Goal: Task Accomplishment & Management: Manage account settings

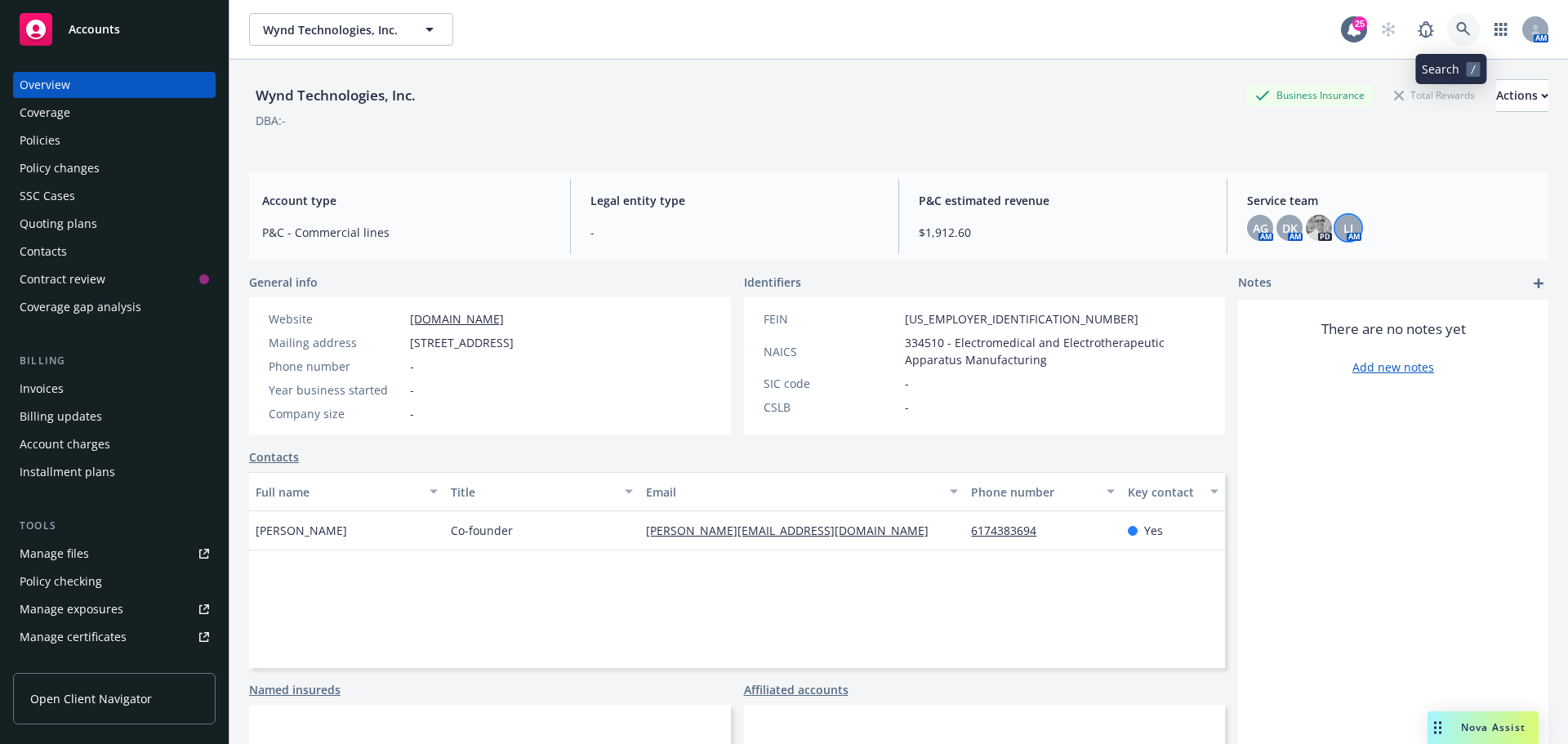
click at [1456, 34] on icon at bounding box center [1463, 29] width 14 height 14
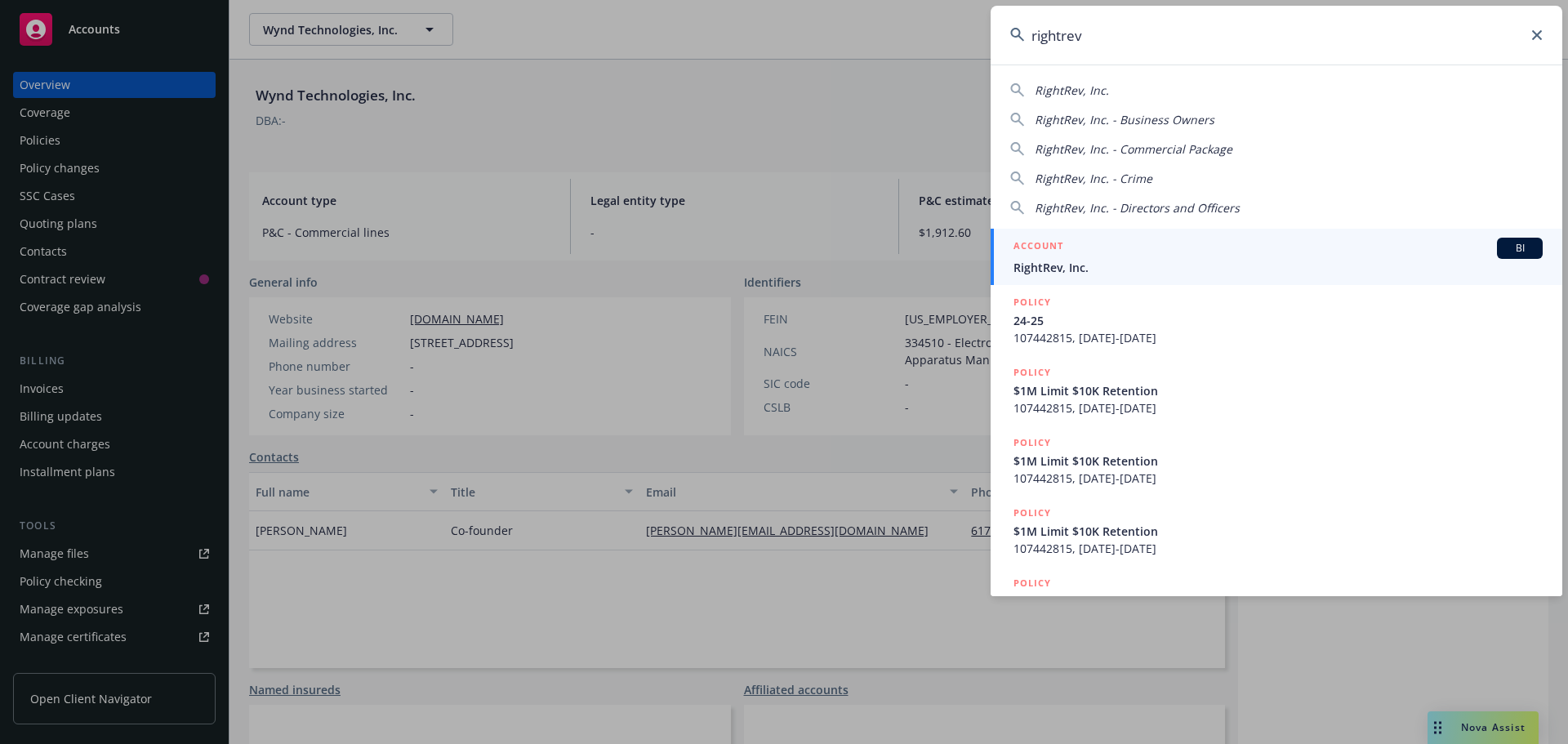
type input "rightrev"
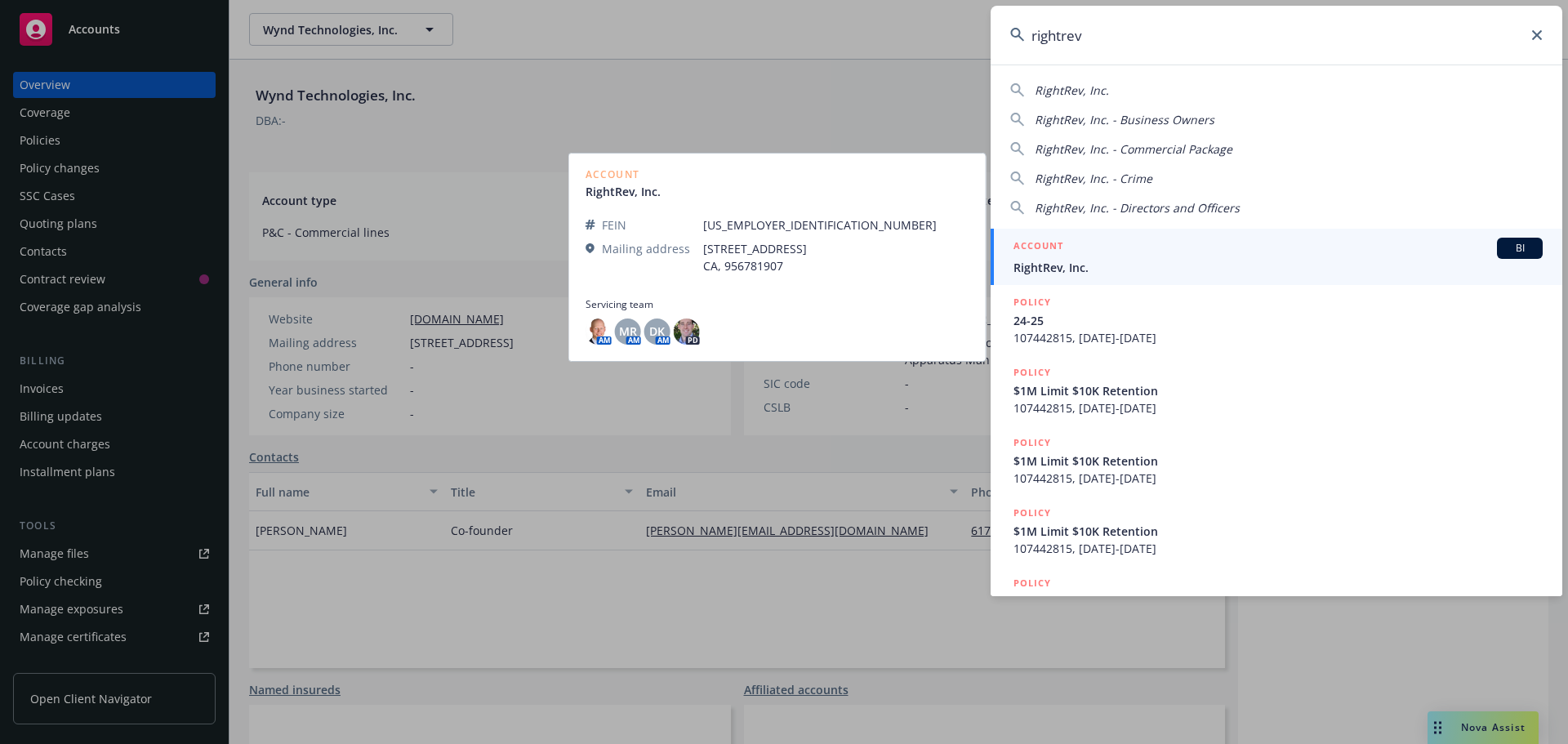
click at [1078, 260] on span "RightRev, Inc." at bounding box center [1278, 267] width 530 height 17
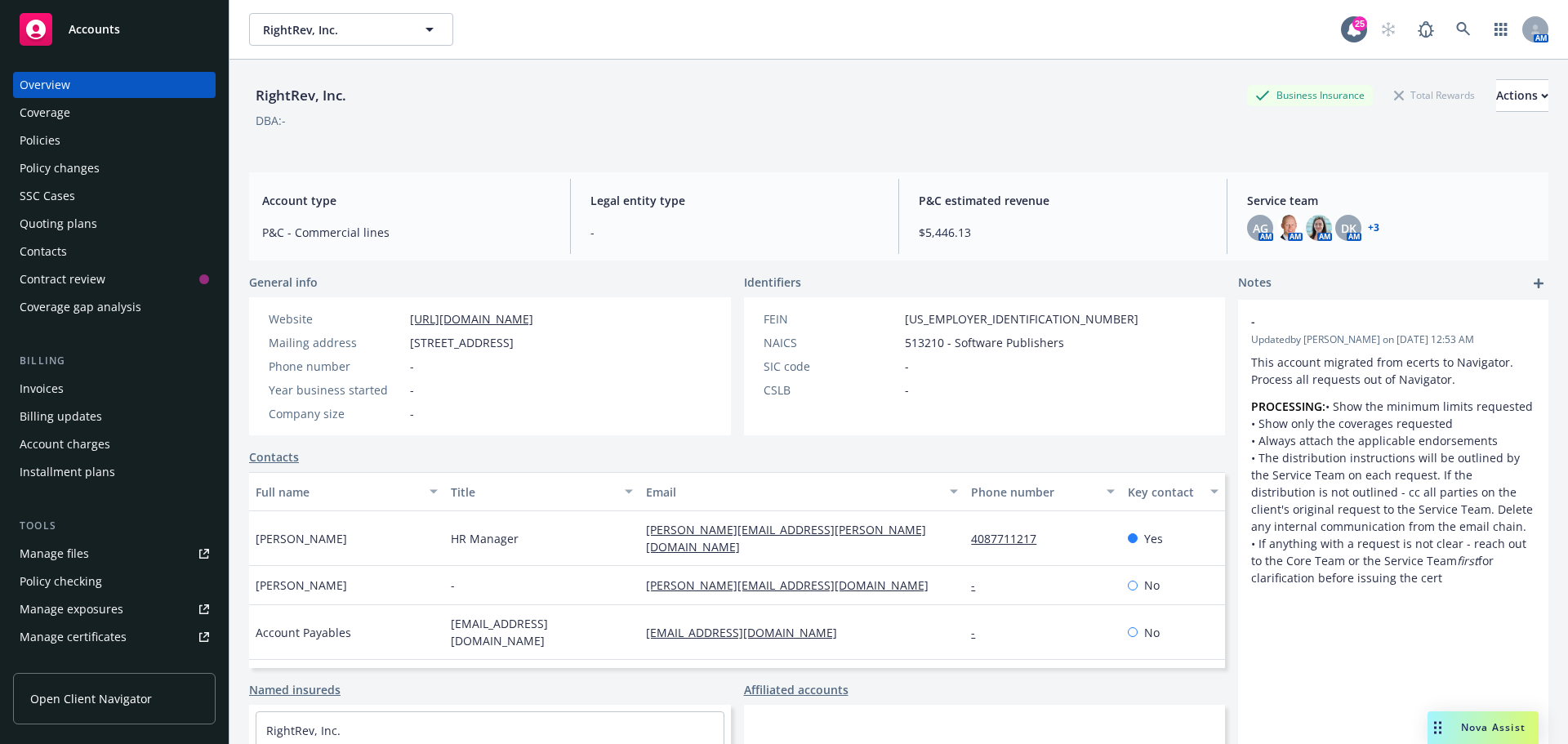
click at [71, 555] on div "Manage files" at bounding box center [54, 553] width 69 height 26
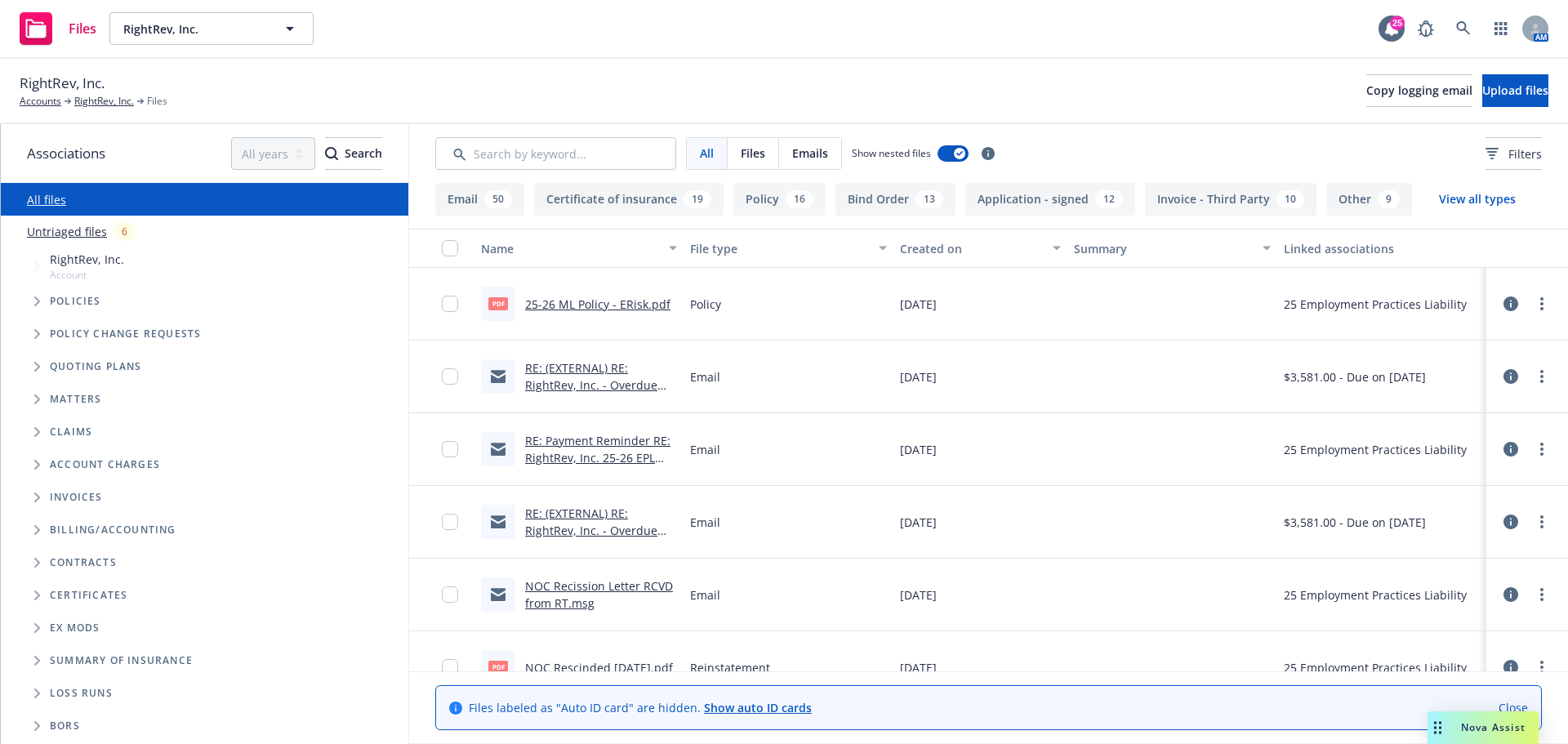
click at [36, 302] on icon "Tree Example" at bounding box center [38, 301] width 7 height 10
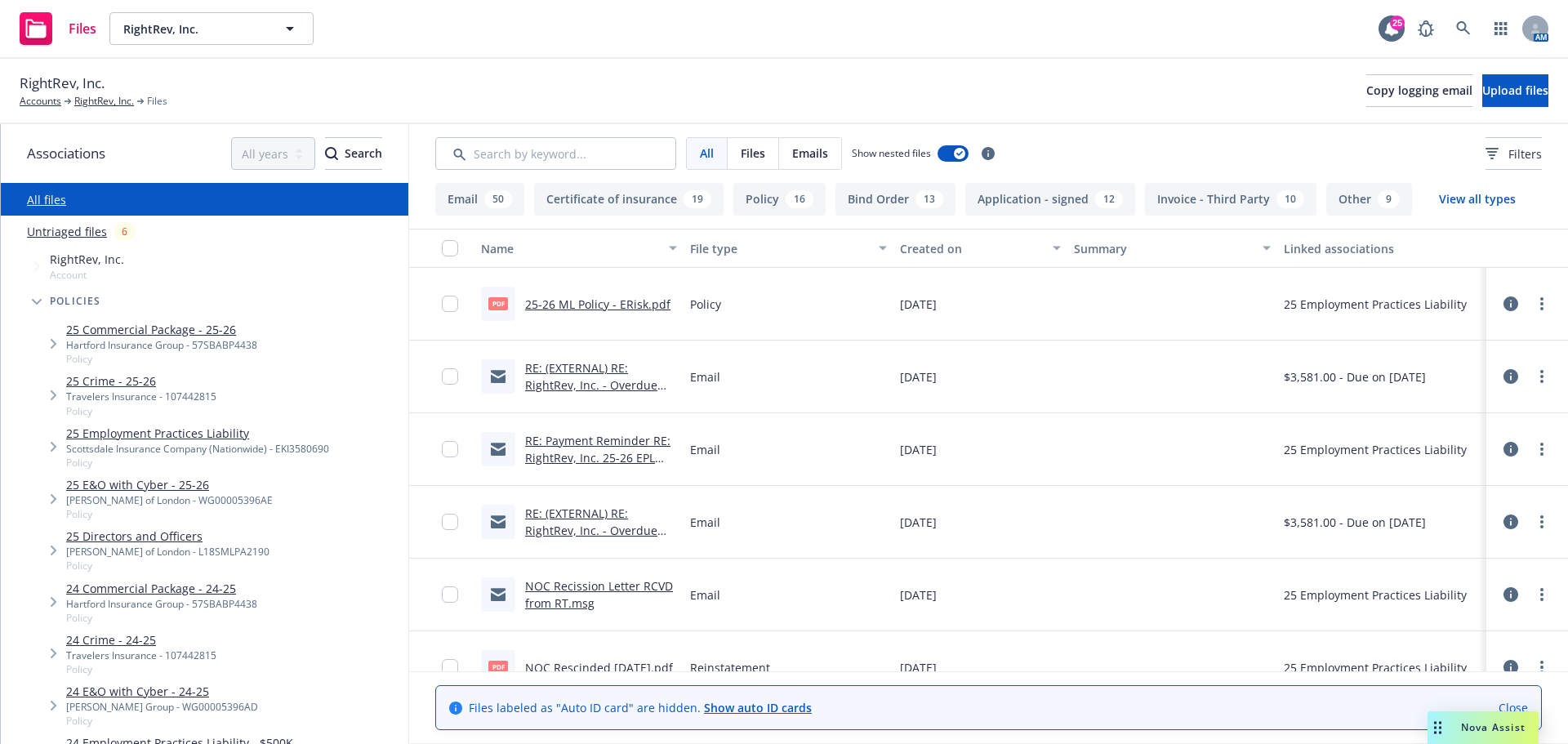
click at [36, 302] on icon "Tree Example" at bounding box center [37, 301] width 10 height 6
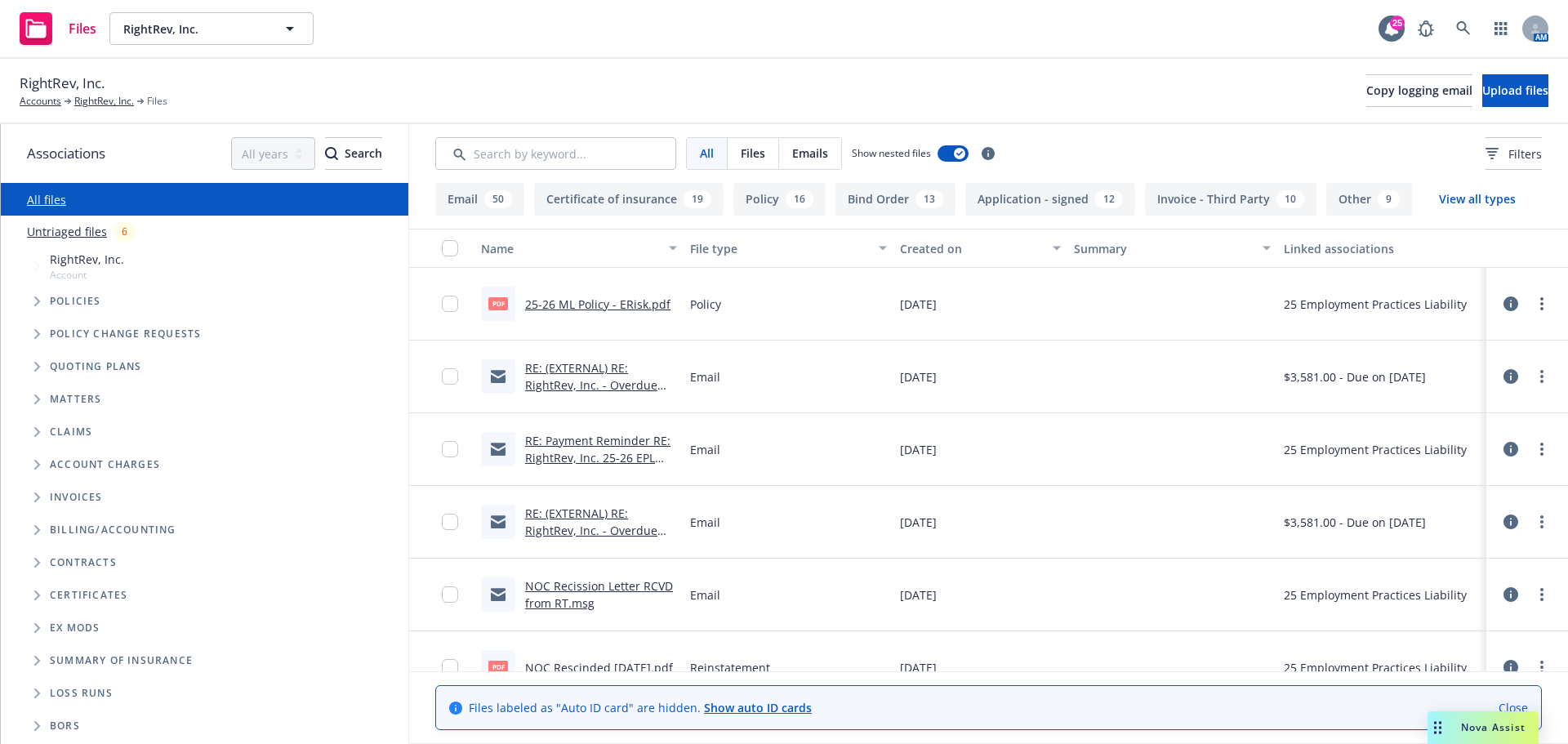
click at [37, 368] on icon "Tree Example" at bounding box center [37, 367] width 6 height 10
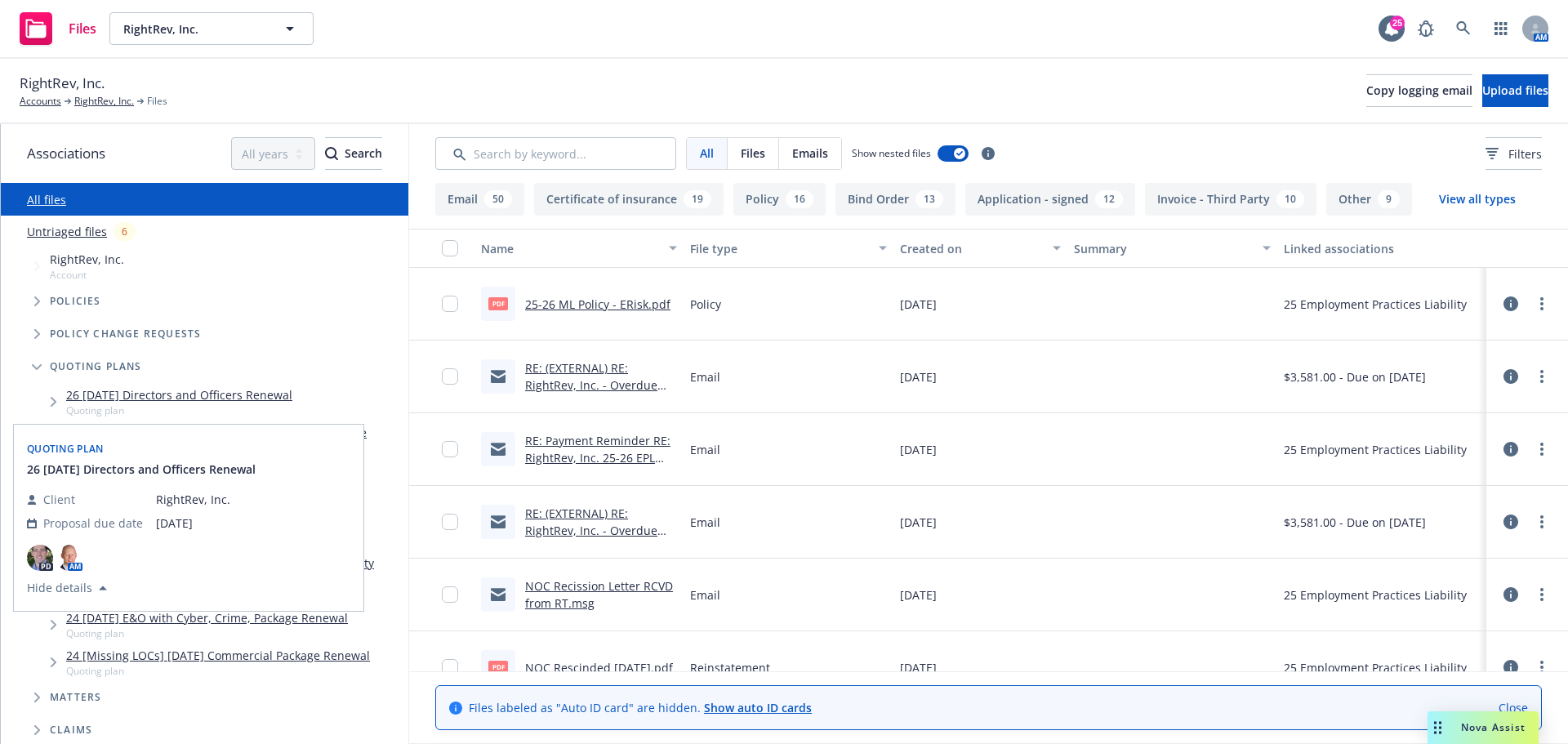
click at [123, 392] on link "26 02/17/26 Directors and Officers Renewal" at bounding box center [179, 395] width 227 height 17
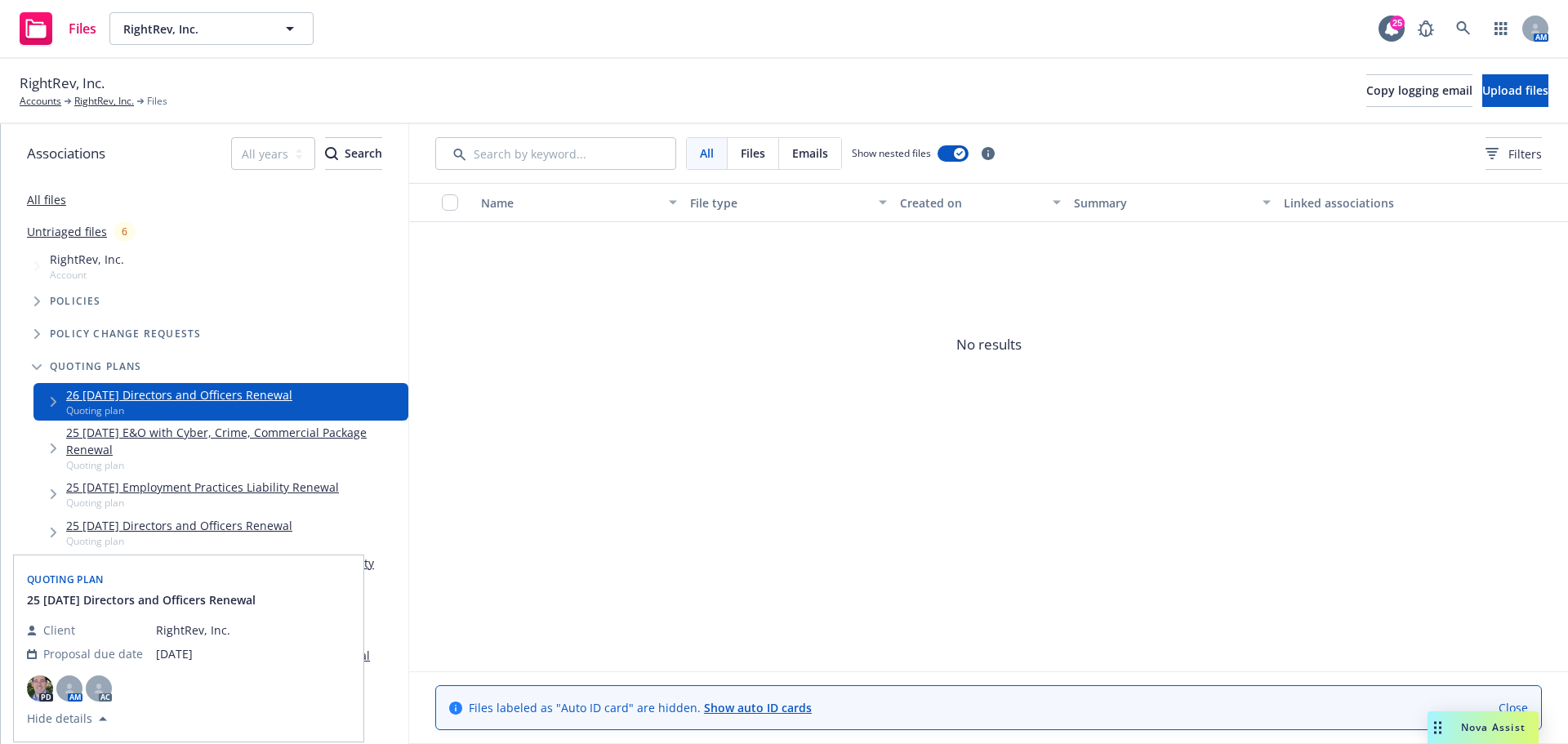
click at [171, 523] on link "25 02/17/25 Directors and Officers Renewal" at bounding box center [179, 525] width 227 height 17
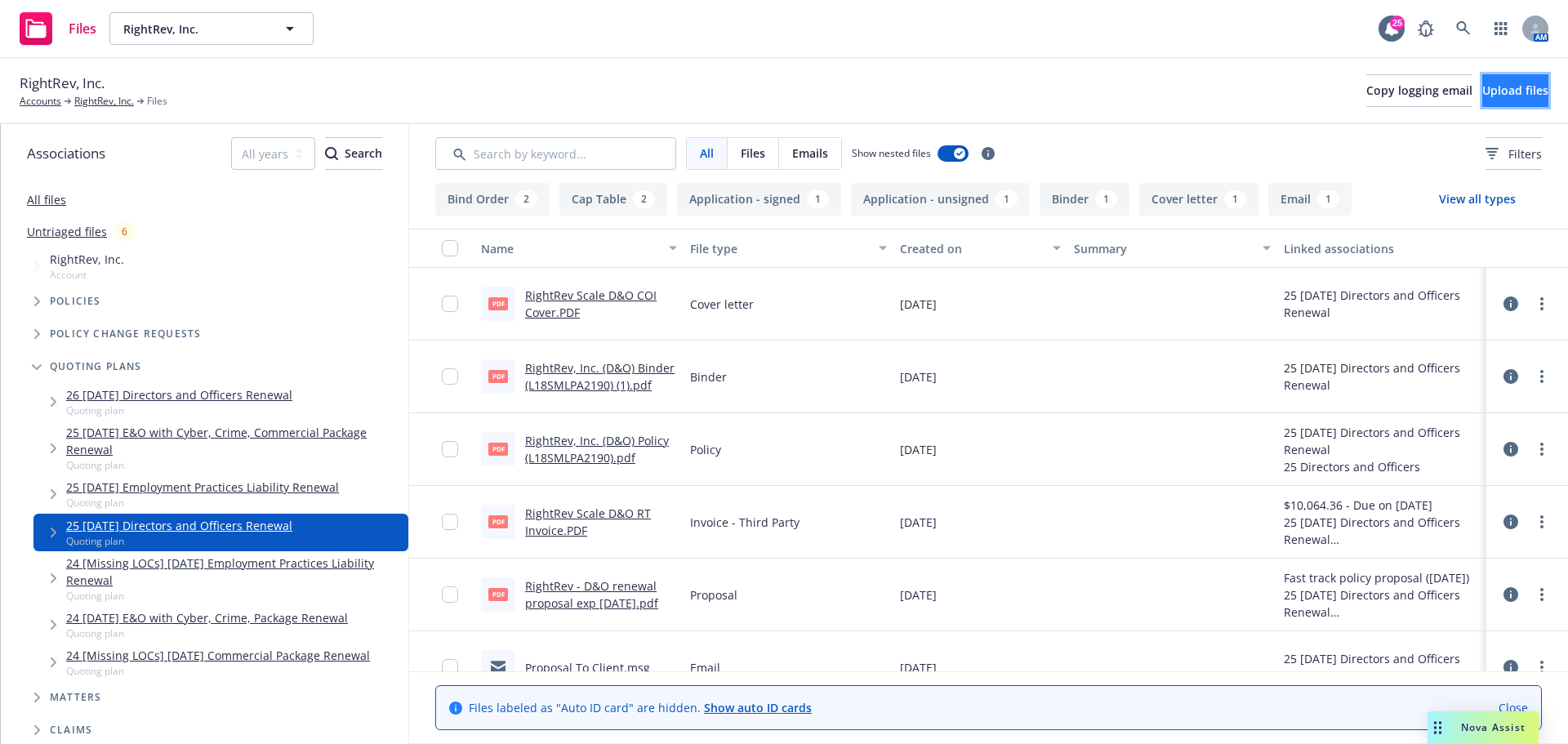
click at [1494, 94] on span "Upload files" at bounding box center [1515, 90] width 67 height 15
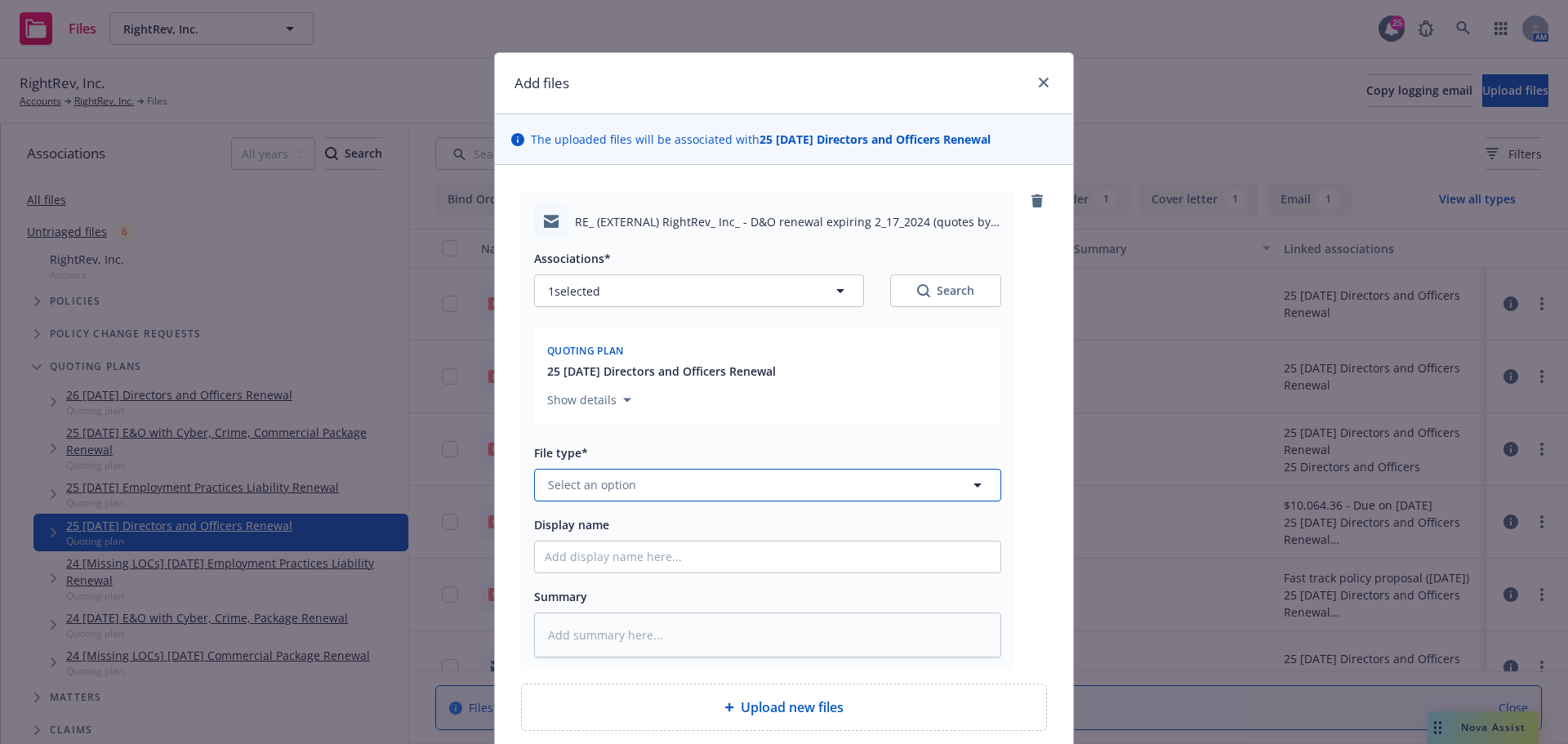
click at [570, 486] on span "Select an option" at bounding box center [592, 484] width 88 height 17
type input "quotes"
type textarea "x"
type input "quote"
click at [584, 403] on div "Quote" at bounding box center [768, 396] width 446 height 24
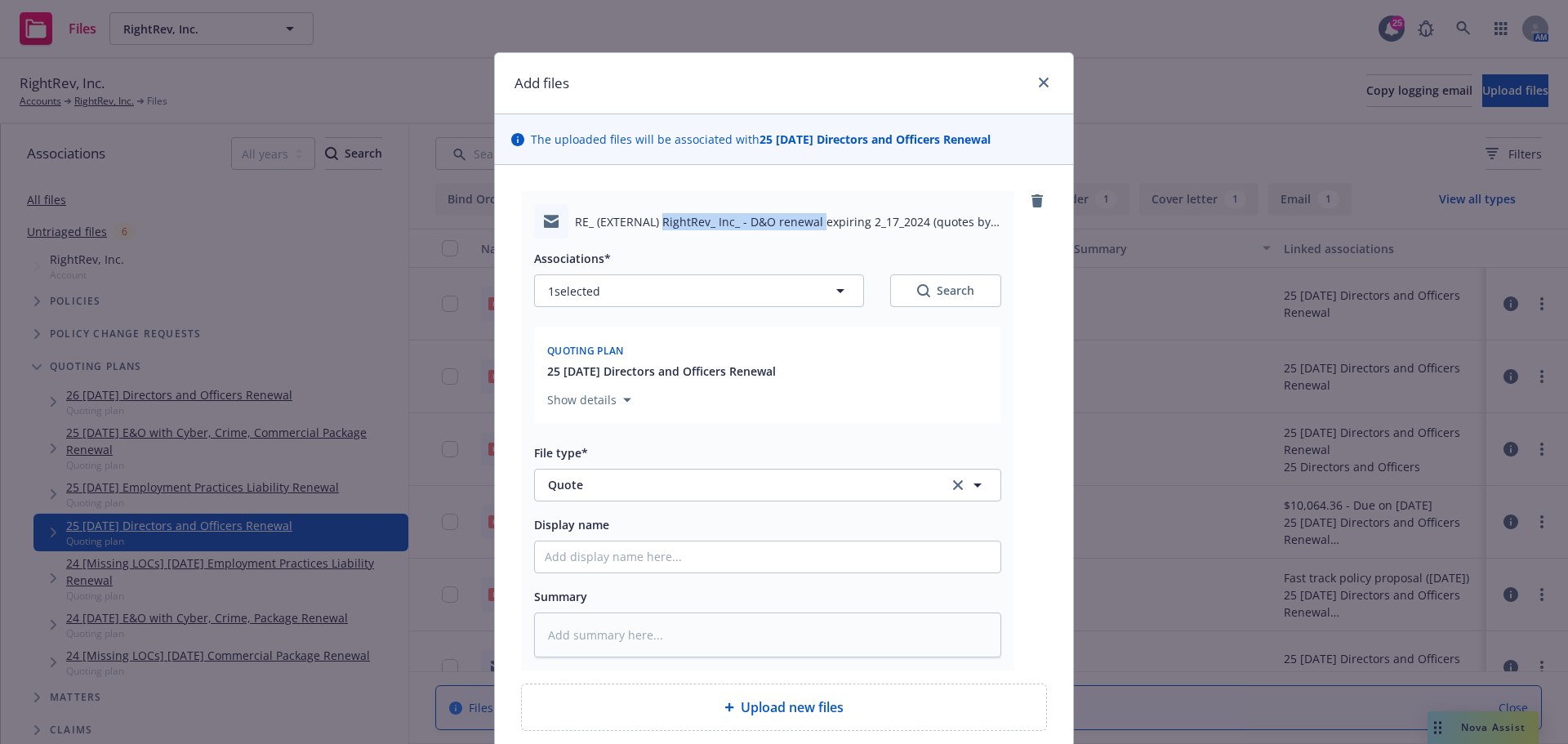
drag, startPoint x: 657, startPoint y: 221, endPoint x: 812, endPoint y: 213, distance: 155.2
click at [812, 213] on span "RE_ (EXTERNAL) RightRev_ Inc_ - D&O renewal expiring 2_17_2024 (quotes by 1_17)…" at bounding box center [788, 221] width 426 height 17
click at [793, 219] on span "RE_ (EXTERNAL) RightRev_ Inc_ - D&O renewal expiring 2_17_2024 (quotes by 1_17)…" at bounding box center [788, 221] width 426 height 17
drag, startPoint x: 657, startPoint y: 223, endPoint x: 914, endPoint y: 227, distance: 257.0
click at [914, 227] on span "RE_ (EXTERNAL) RightRev_ Inc_ - D&O renewal expiring 2_17_2024 (quotes by 1_17)…" at bounding box center [788, 221] width 426 height 17
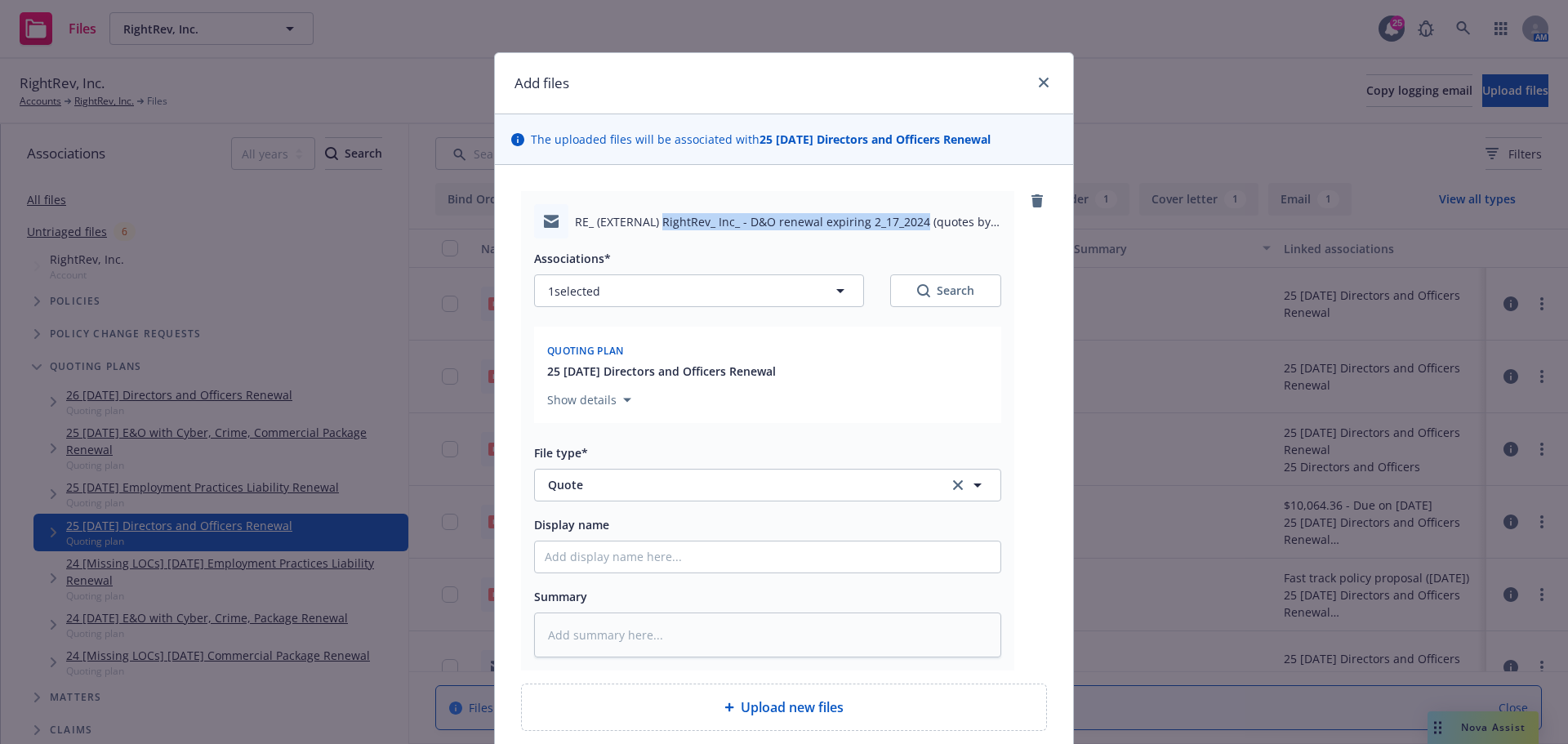
copy span "RightRev_ Inc_ - D&O renewal expiring 2_17_2024"
click at [596, 558] on input "Display name" at bounding box center [767, 556] width 466 height 31
paste input "RightRev_ Inc_ - D&O renewal expiring 2_17_2024"
type textarea "x"
type input "RightRev_ Inc_ - D&O renewal expiring 2_17_2024"
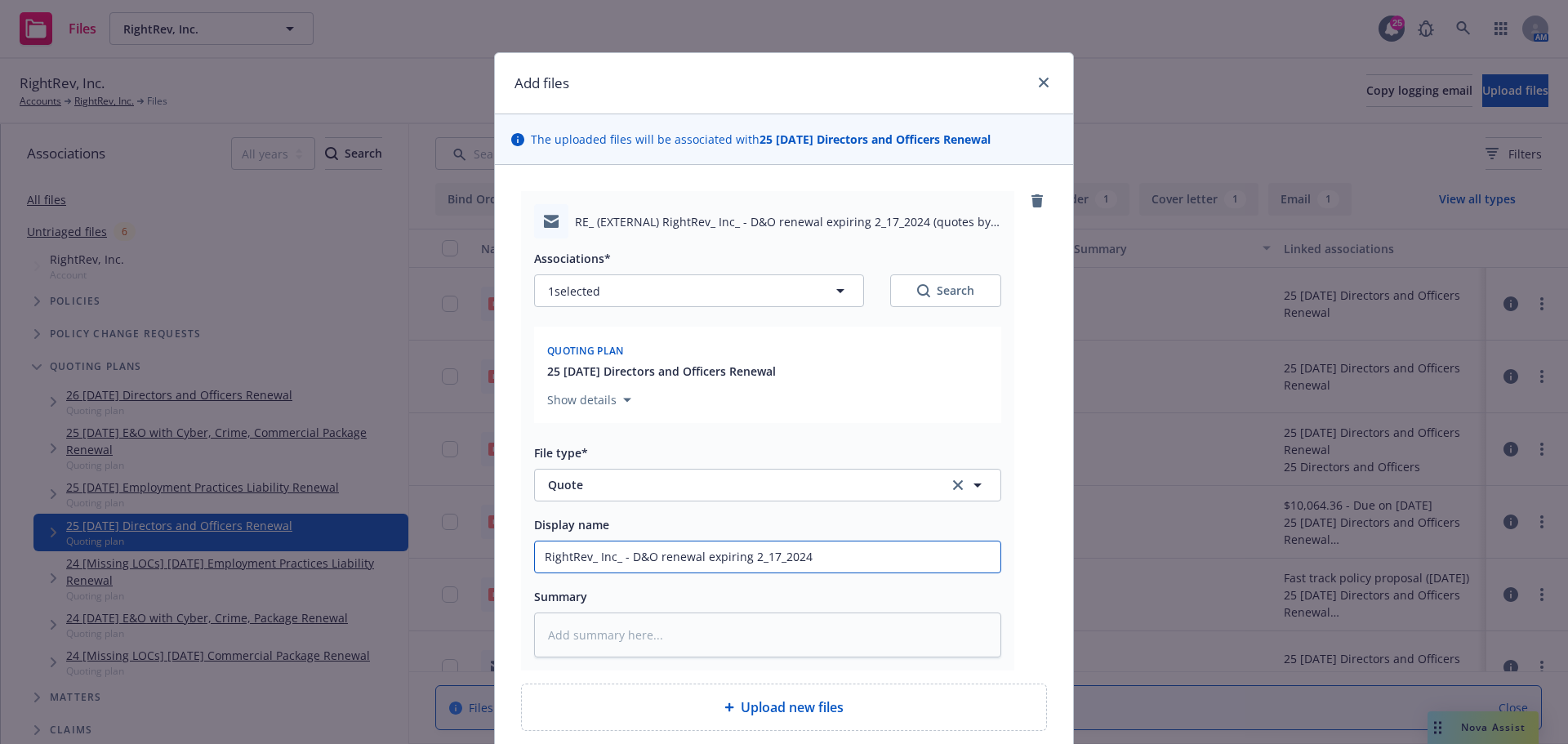
type textarea "x"
type input "RightRev_ Inc_ - D&O renewal expiring 2_17_202"
type textarea "x"
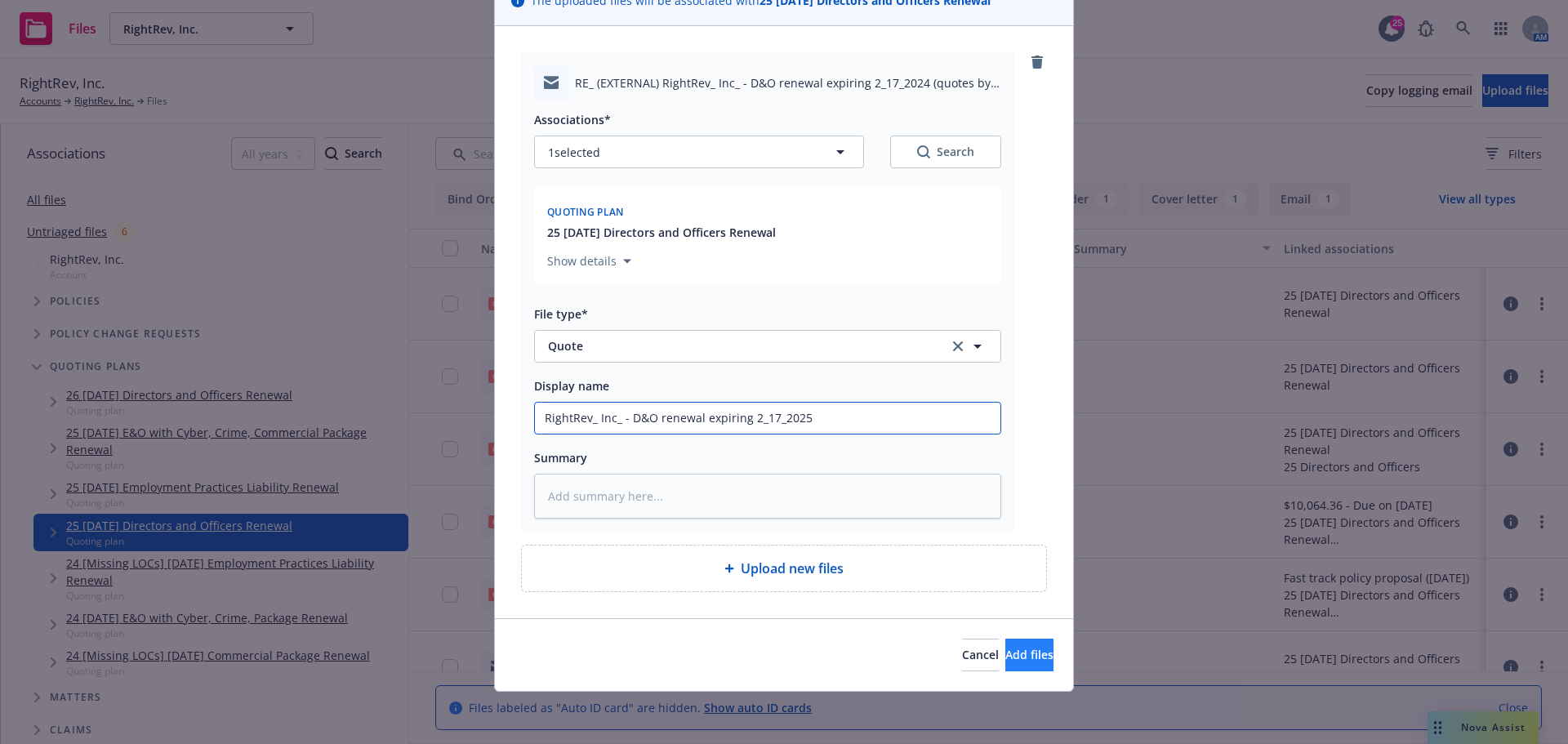
type input "RightRev_ Inc_ - D&O renewal expiring 2_17_2025"
click at [1005, 650] on span "Add files" at bounding box center [1029, 654] width 48 height 15
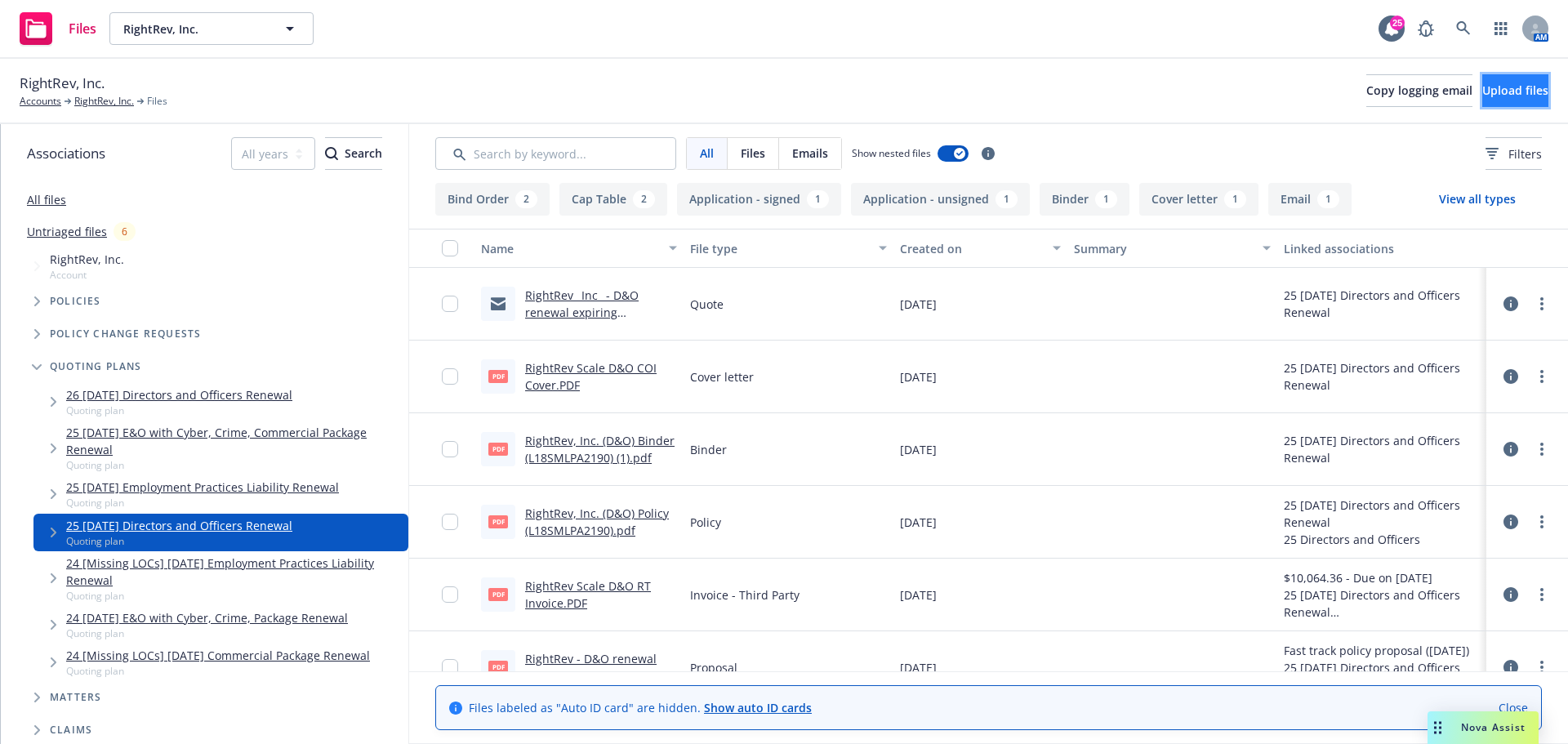
click at [1483, 89] on span "Upload files" at bounding box center [1515, 90] width 67 height 15
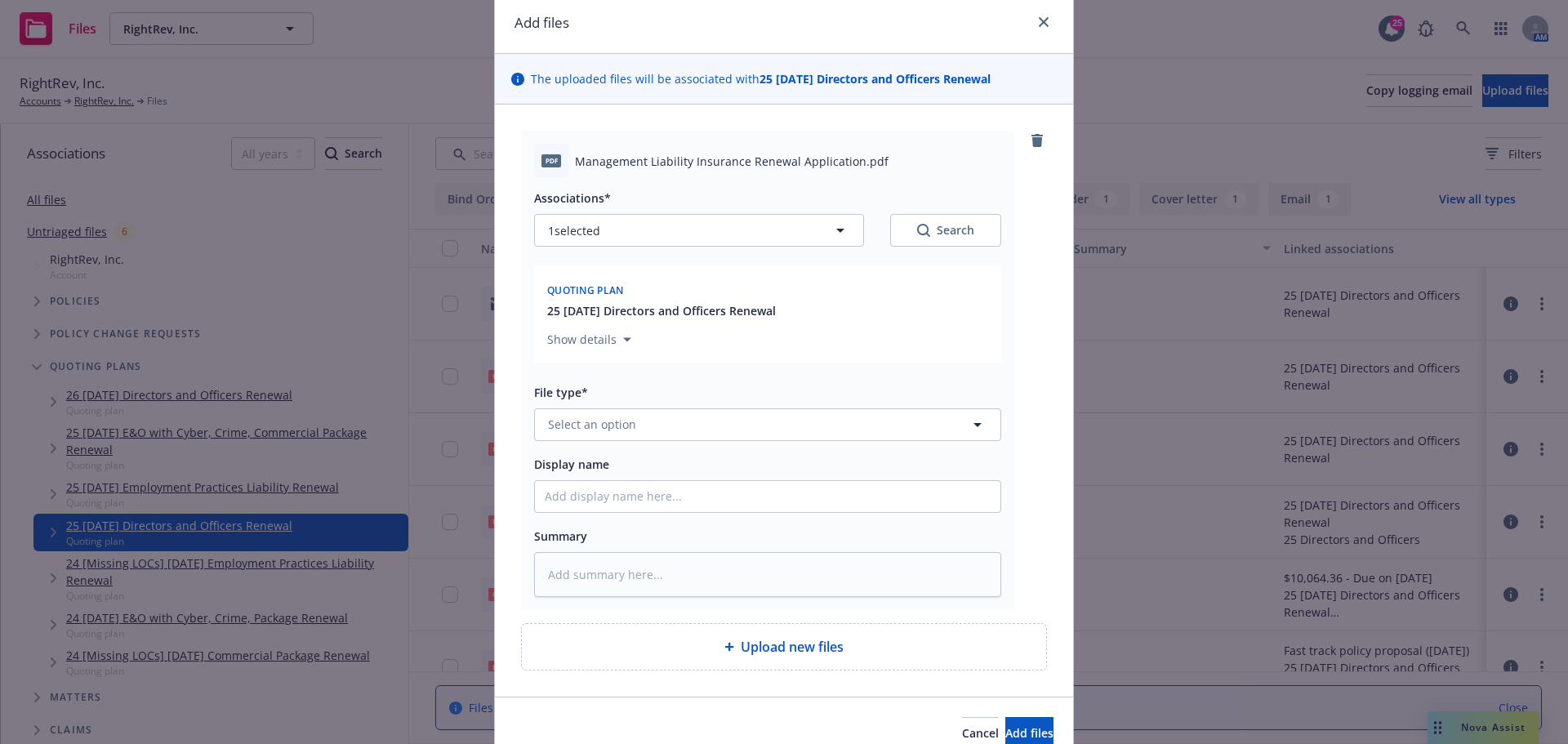
scroll to position [139, 0]
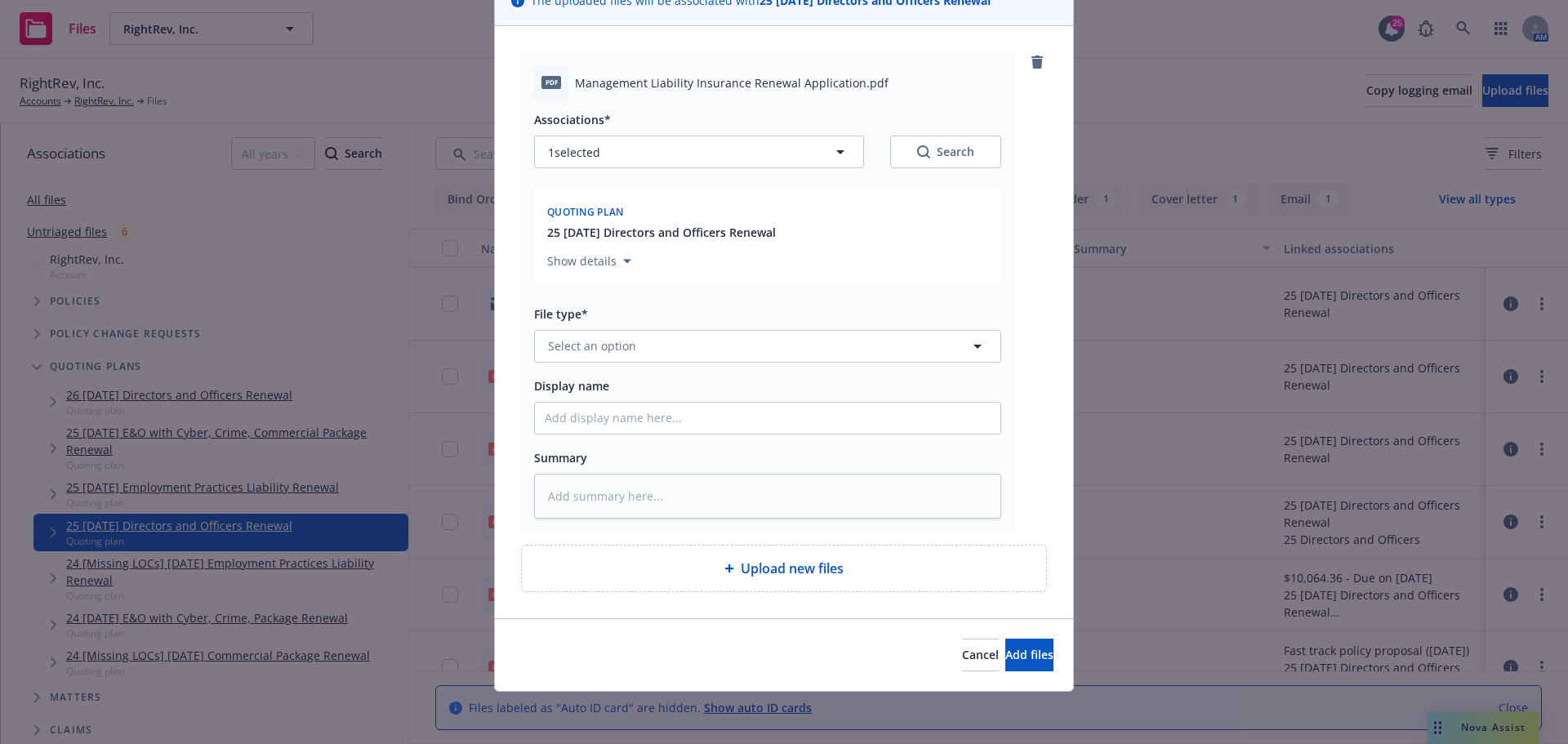
type textarea "x"
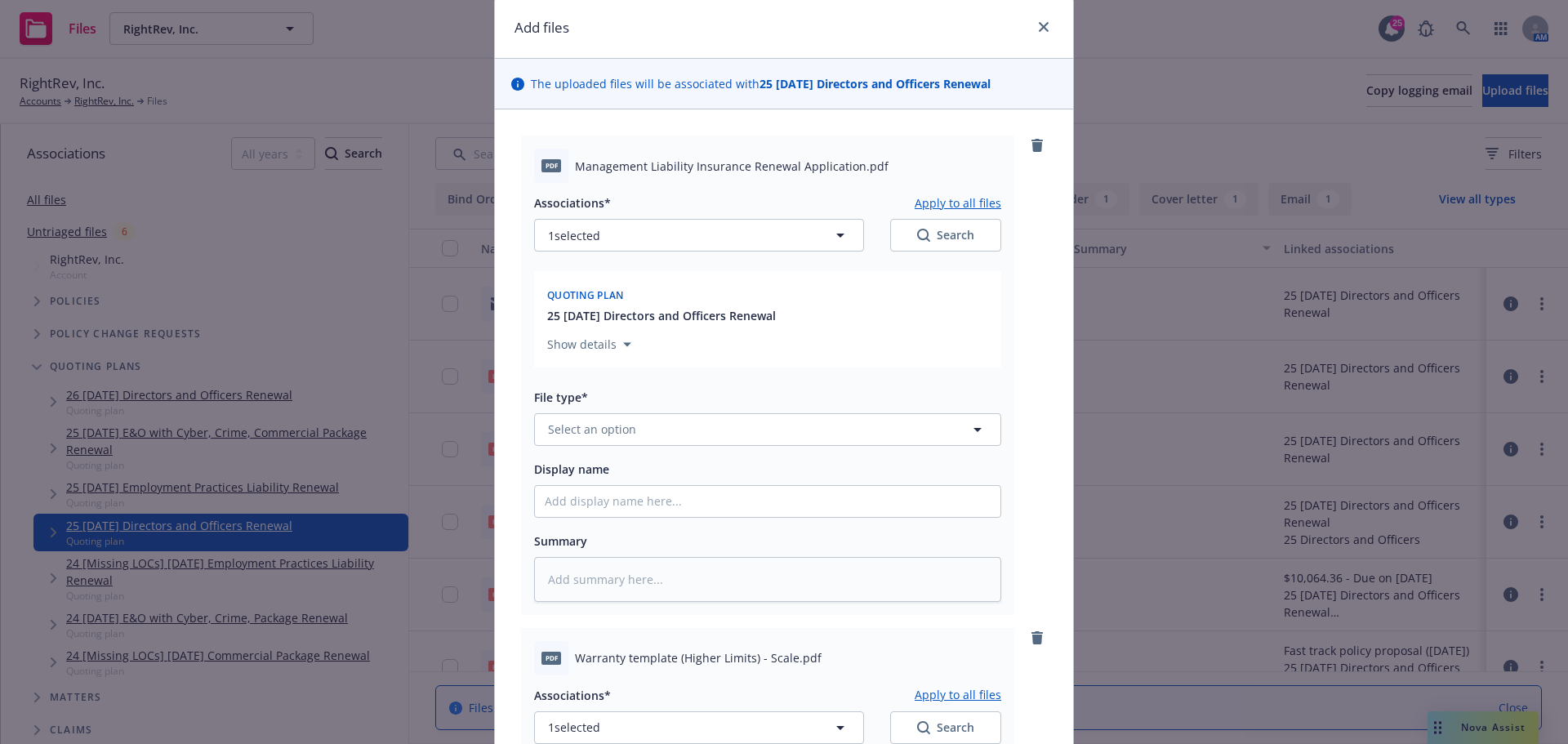
scroll to position [0, 0]
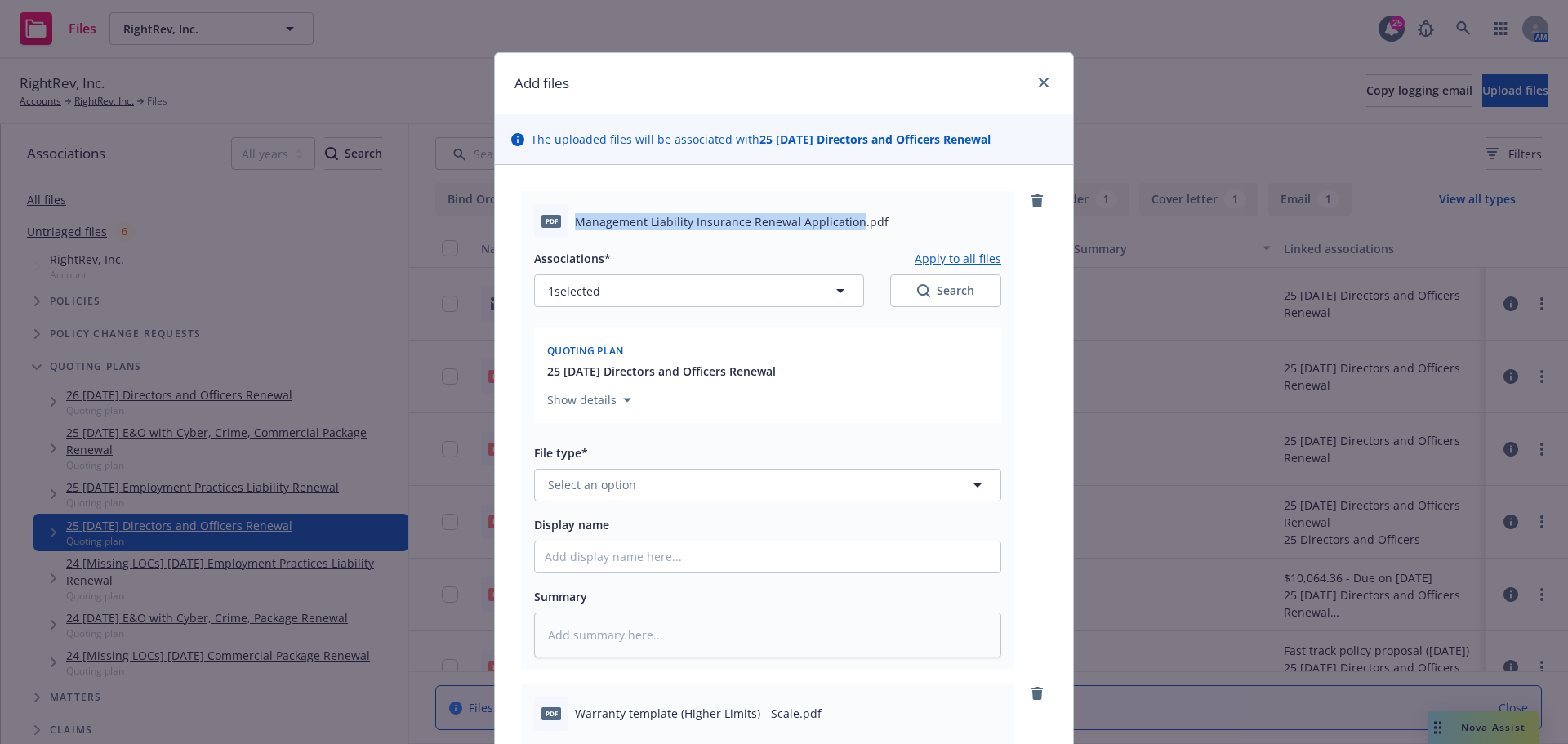
drag, startPoint x: 572, startPoint y: 221, endPoint x: 850, endPoint y: 232, distance: 278.2
click at [850, 232] on div "pdf Management Liability Insurance Renewal Application.pdf" at bounding box center [767, 221] width 467 height 35
copy span "Management Liability Insurance Renewal Application"
click at [584, 486] on span "Select an option" at bounding box center [592, 484] width 88 height 17
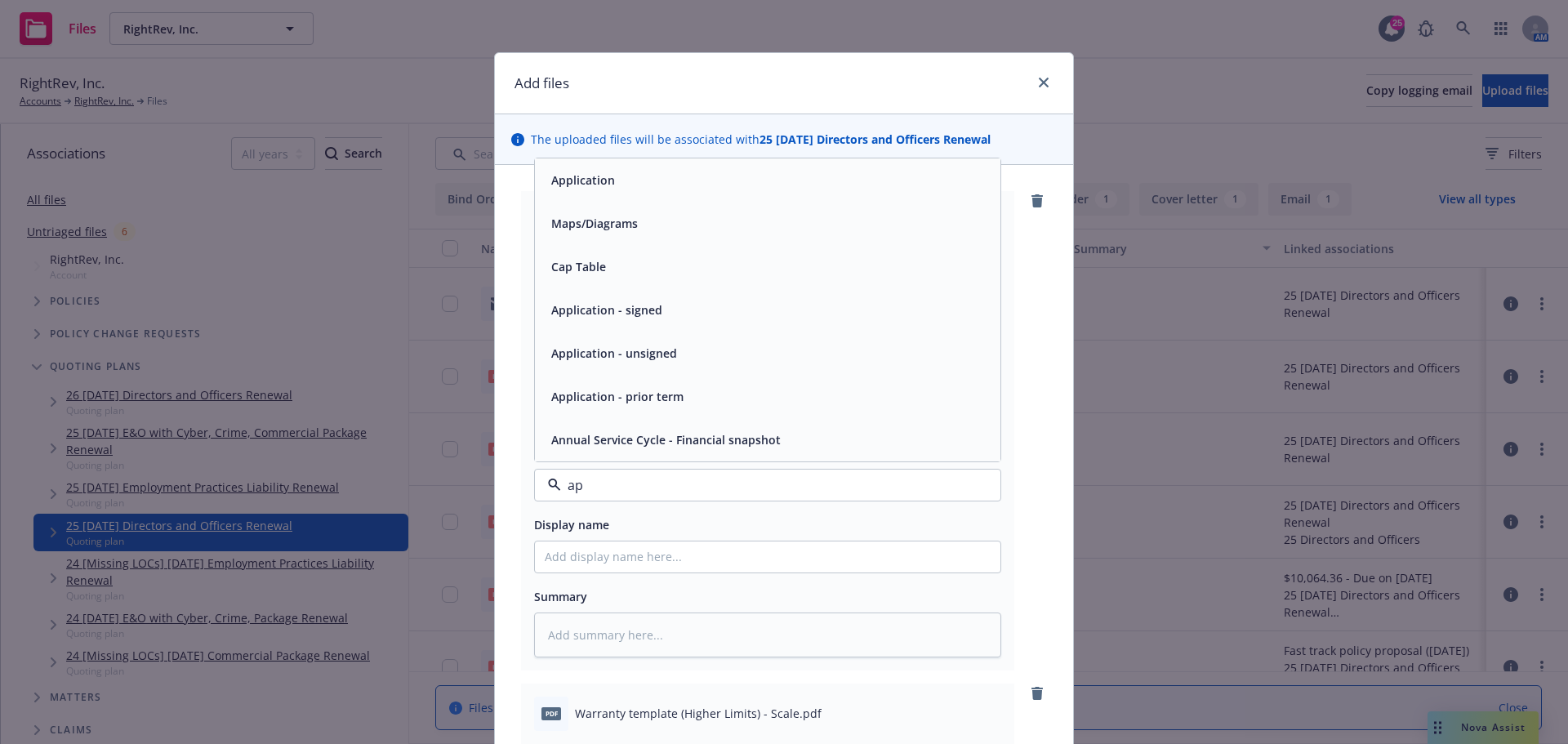
type input "app"
click at [592, 316] on span "Application" at bounding box center [584, 310] width 64 height 17
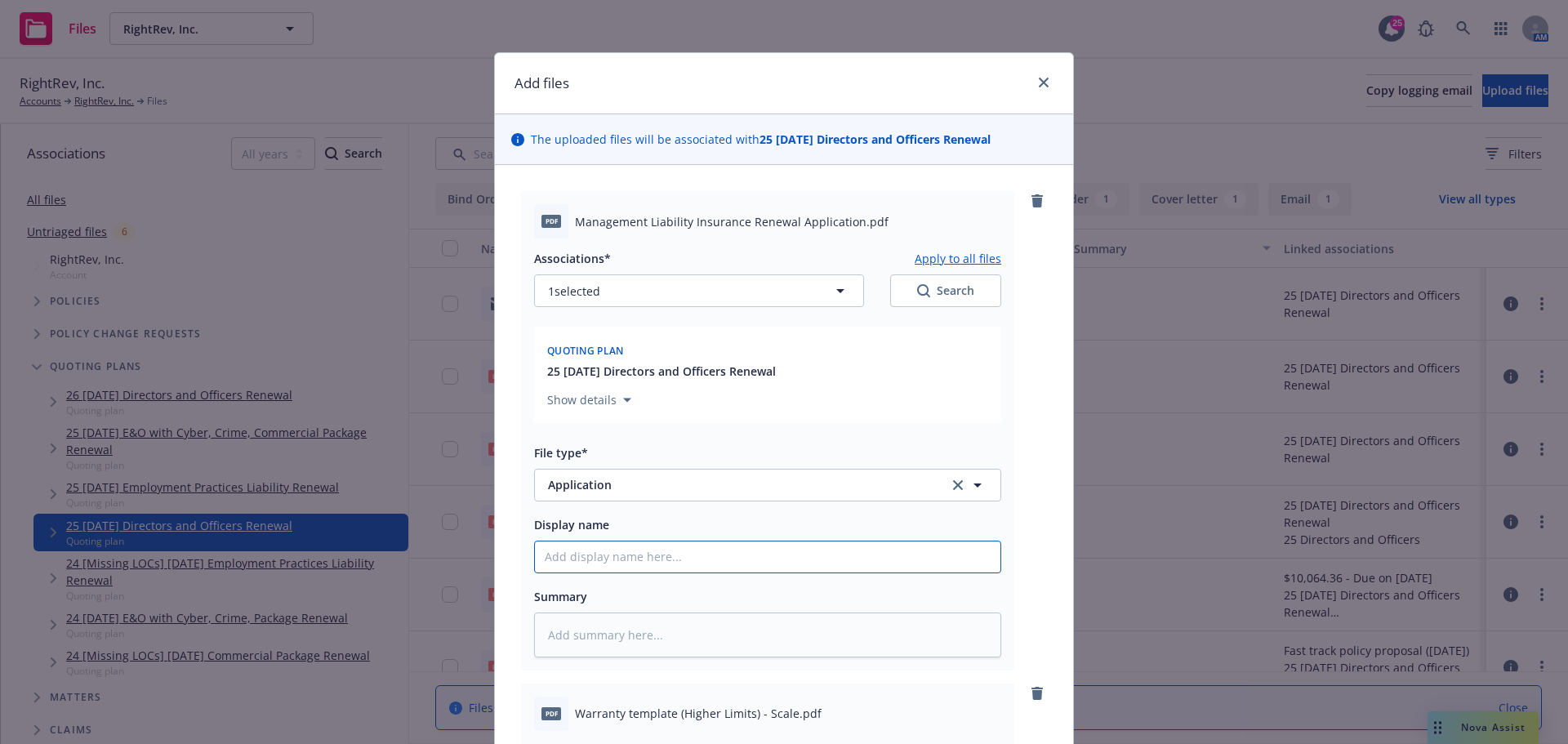
click at [591, 556] on input "Display name" at bounding box center [767, 556] width 466 height 31
type textarea "x"
type input "R"
type textarea "x"
type input "RE"
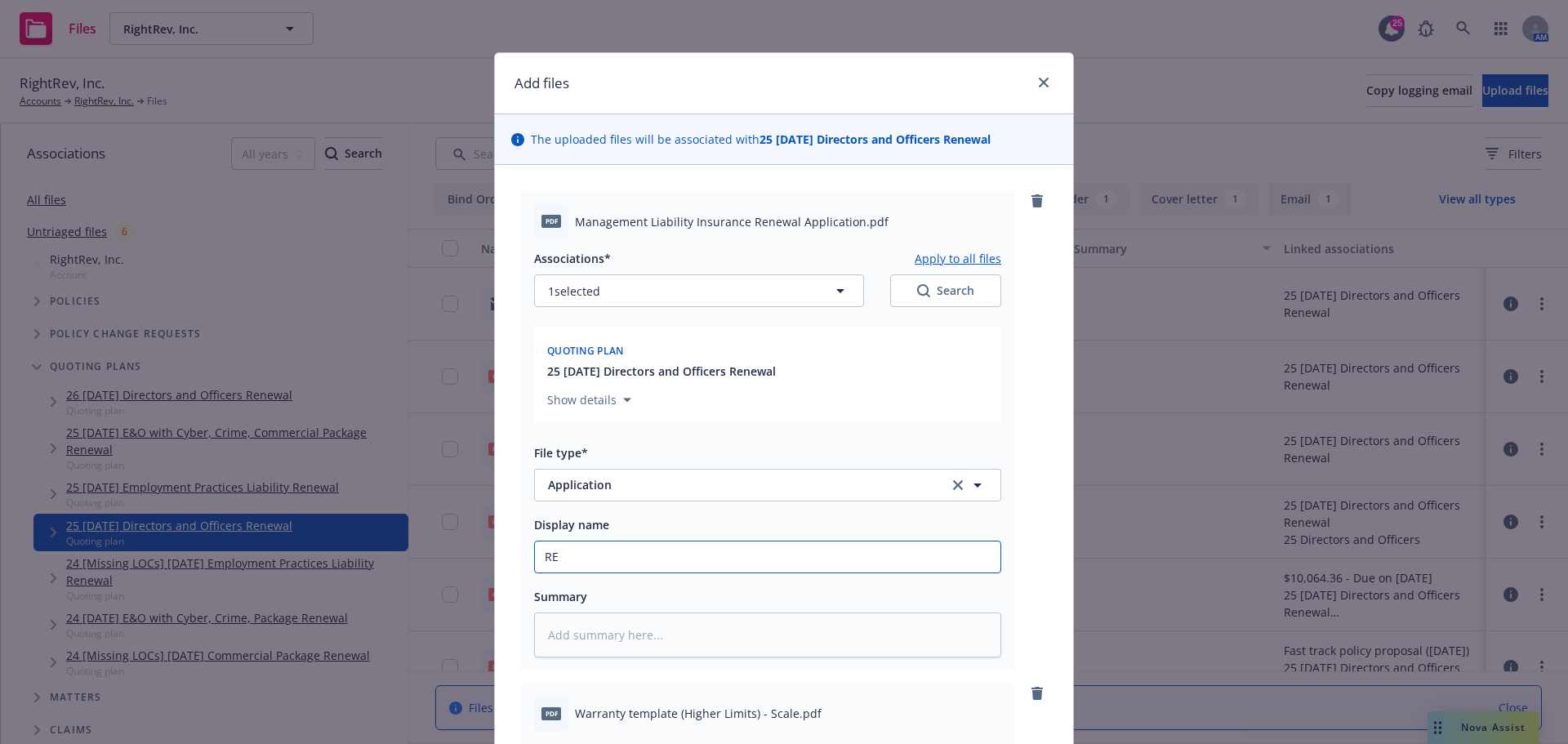
type textarea "x"
type input "RES"
type textarea "x"
type input "RESI"
type textarea "x"
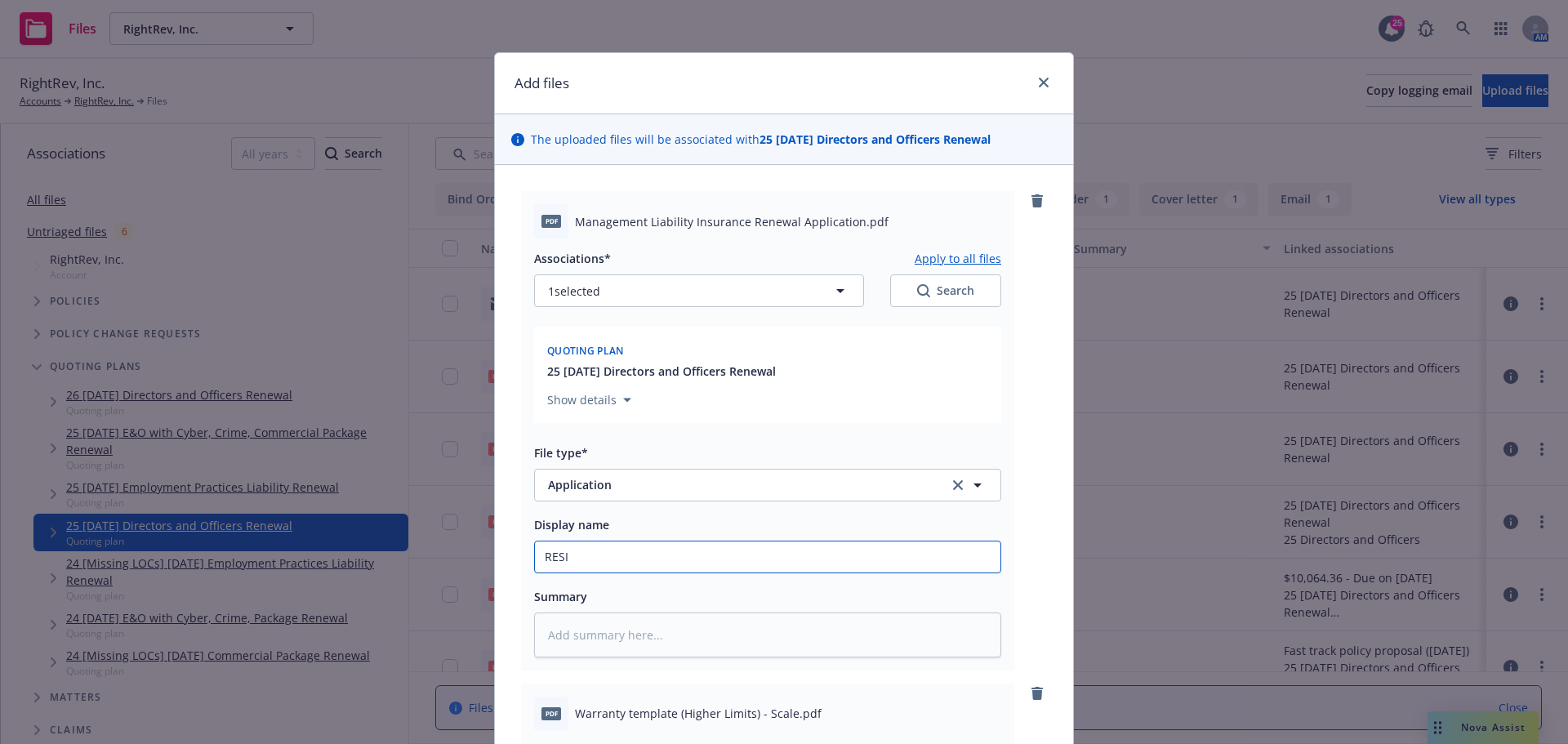
type input "RESIG"
type textarea "x"
type input "RESIGN"
type textarea "x"
type input "RESIGNE"
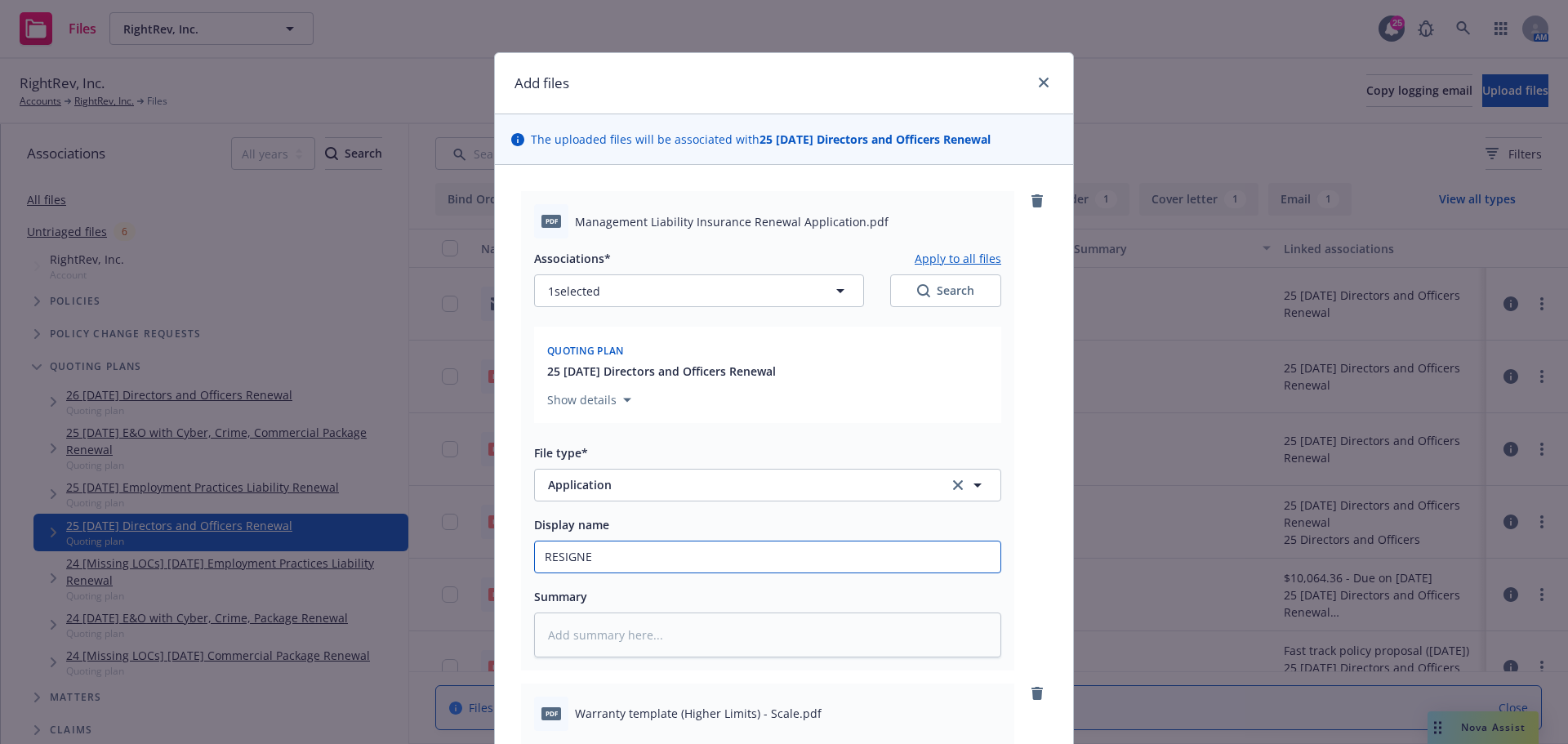
type textarea "x"
type input "RESIGNED"
type textarea "x"
type input "RESIGNED"
type textarea "x"
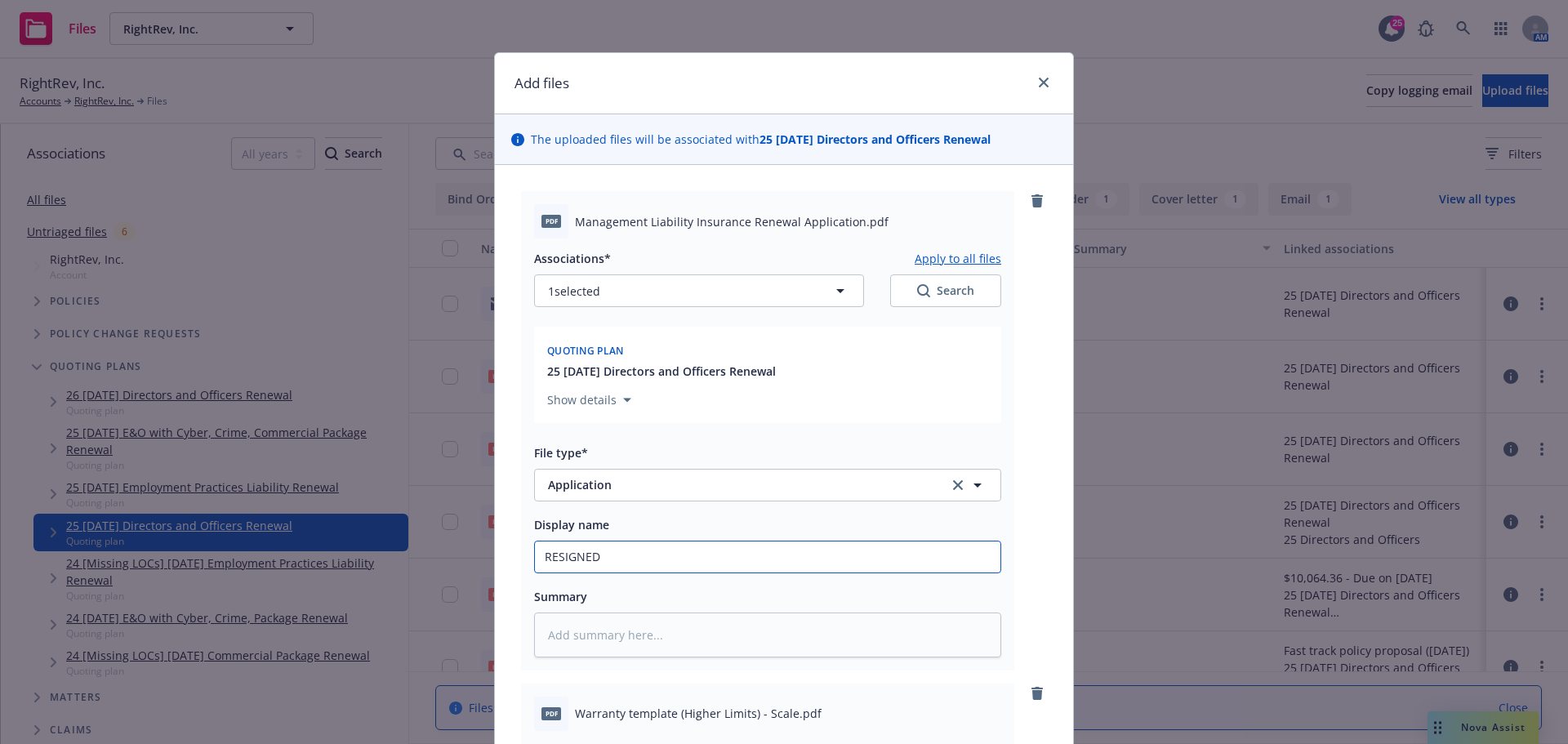
type input "RESIGNED A"
type textarea "x"
type input "RESIGNED AN"
type textarea "x"
type input "RESIGNED AND"
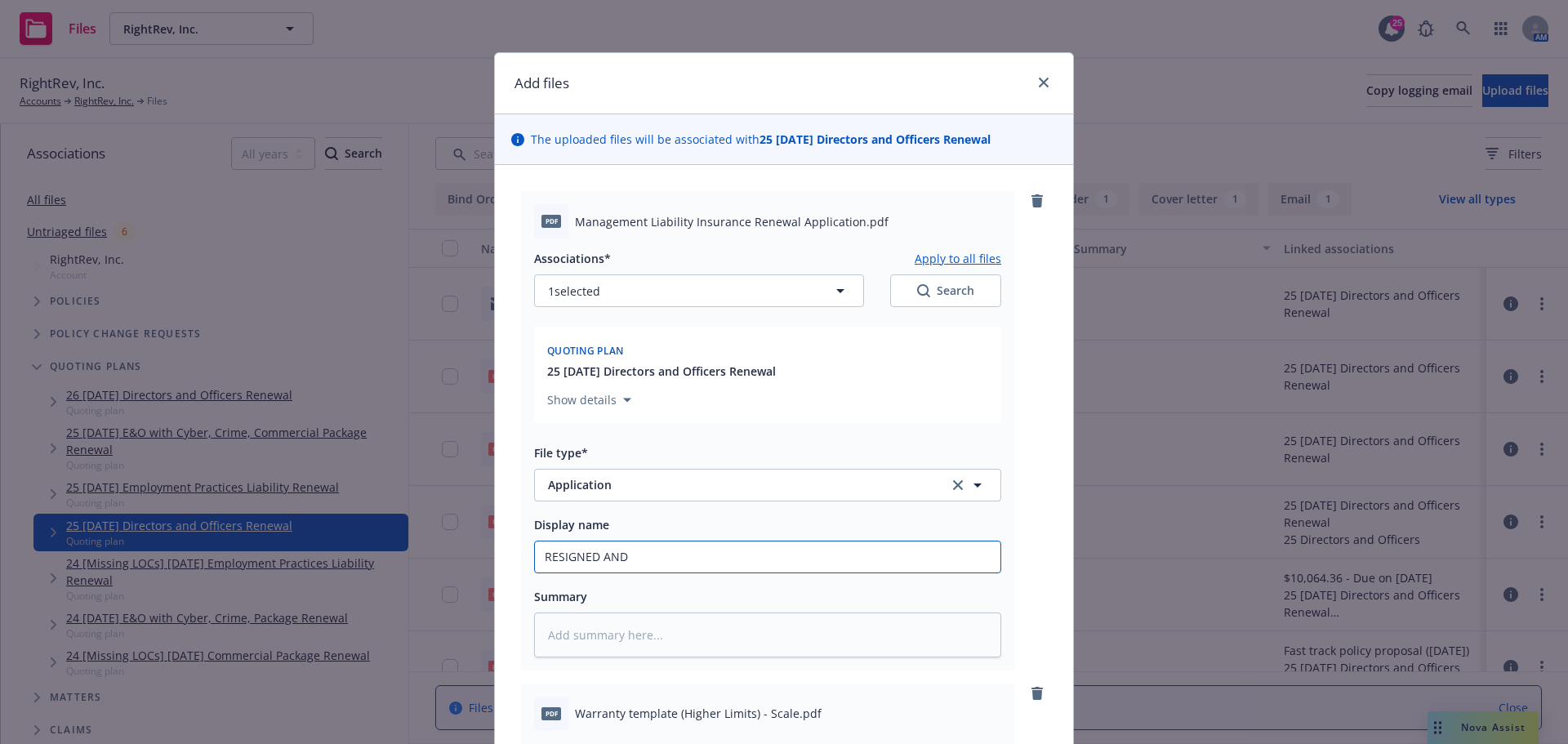
type textarea "x"
type input "RESIGNED AND"
type textarea "x"
type input "RESIGNED AND D"
type textarea "x"
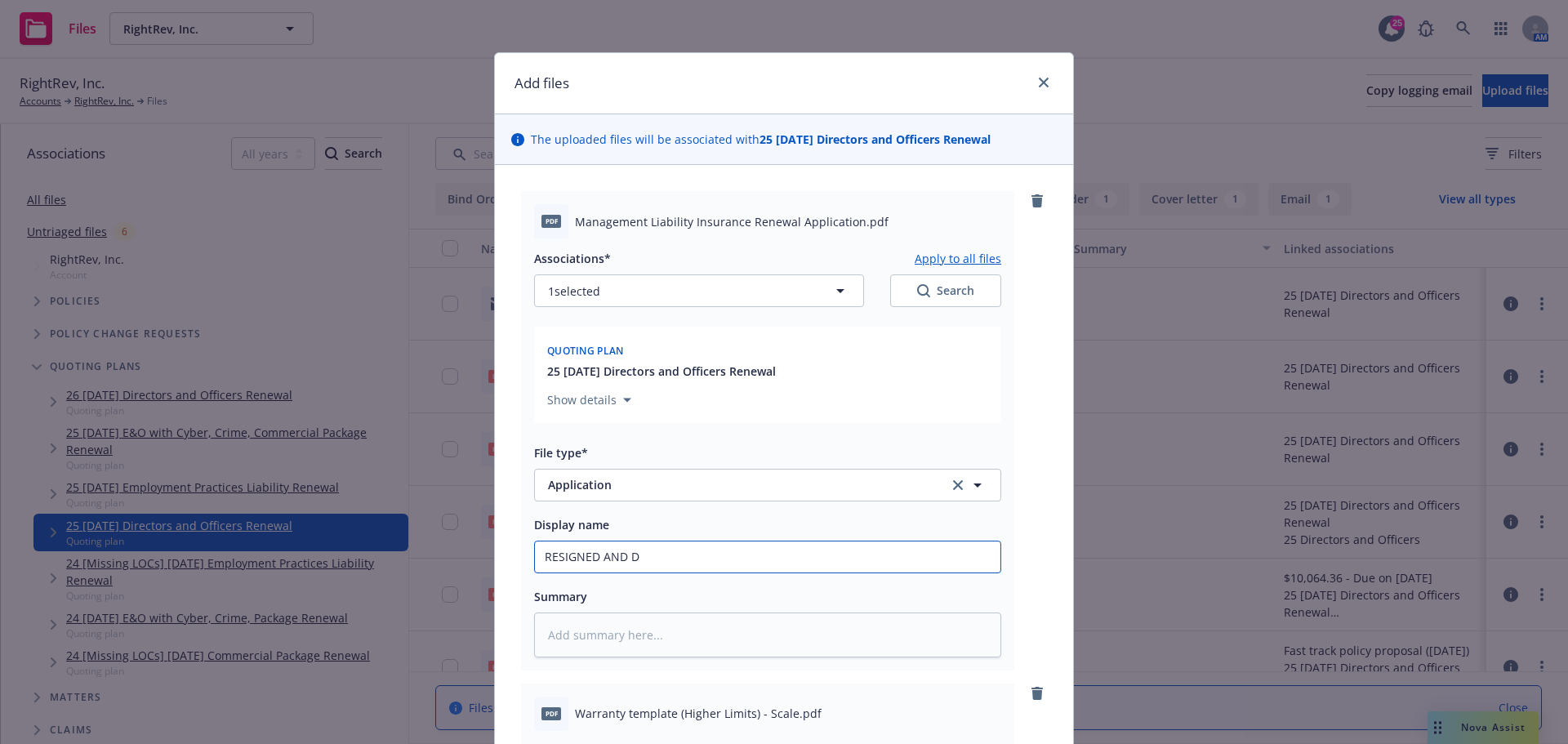
type input "RESIGNED AND DA"
type textarea "x"
type input "RESIGNED AND DAT"
type textarea "x"
type input "RESIGNED AND DATE"
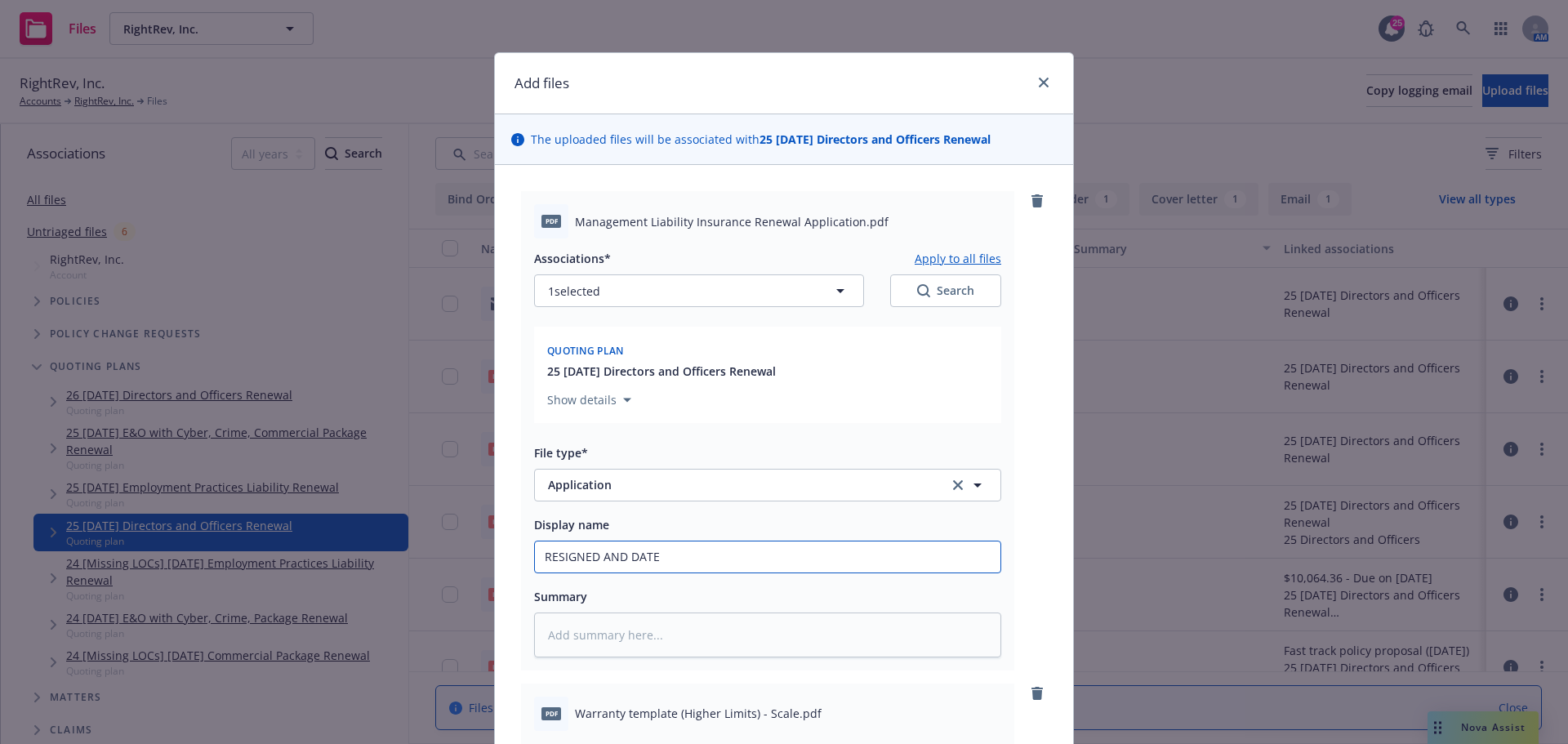
type textarea "x"
type input "RESIGNED AND DATED"
type textarea "x"
type input "RESIGNED AND DATED"
paste input "Management Liability Insurance Renewal Application"
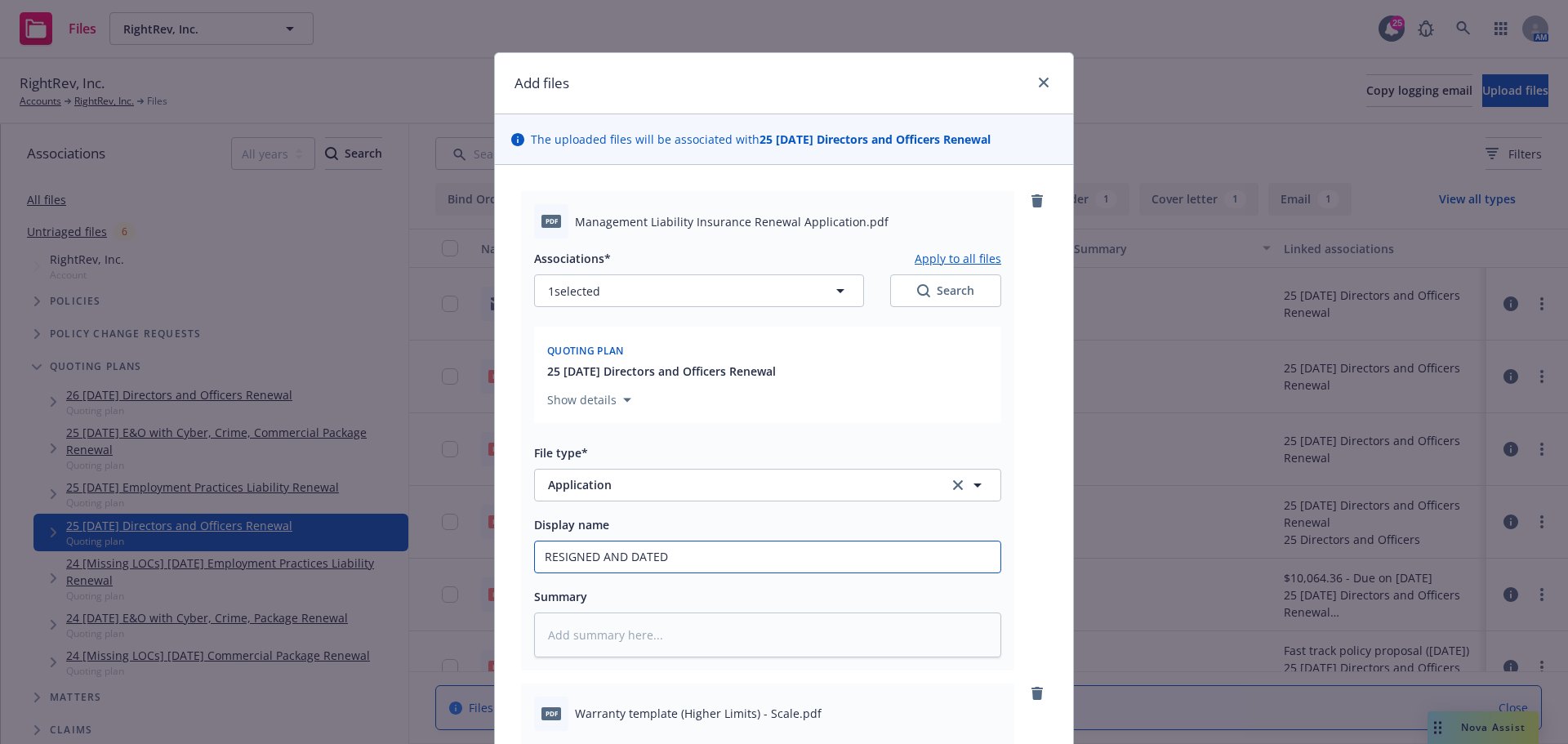
type textarea "x"
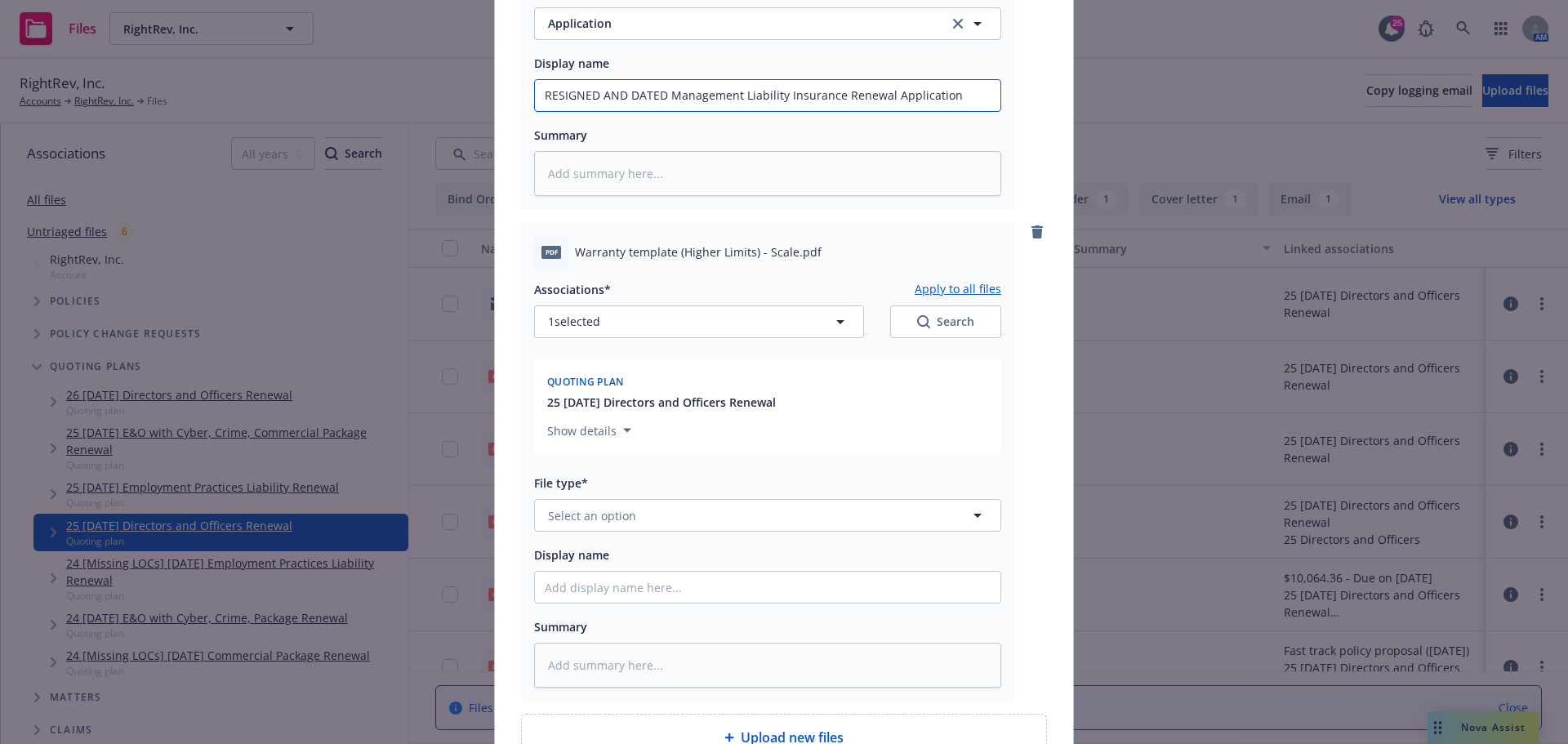
scroll to position [490, 0]
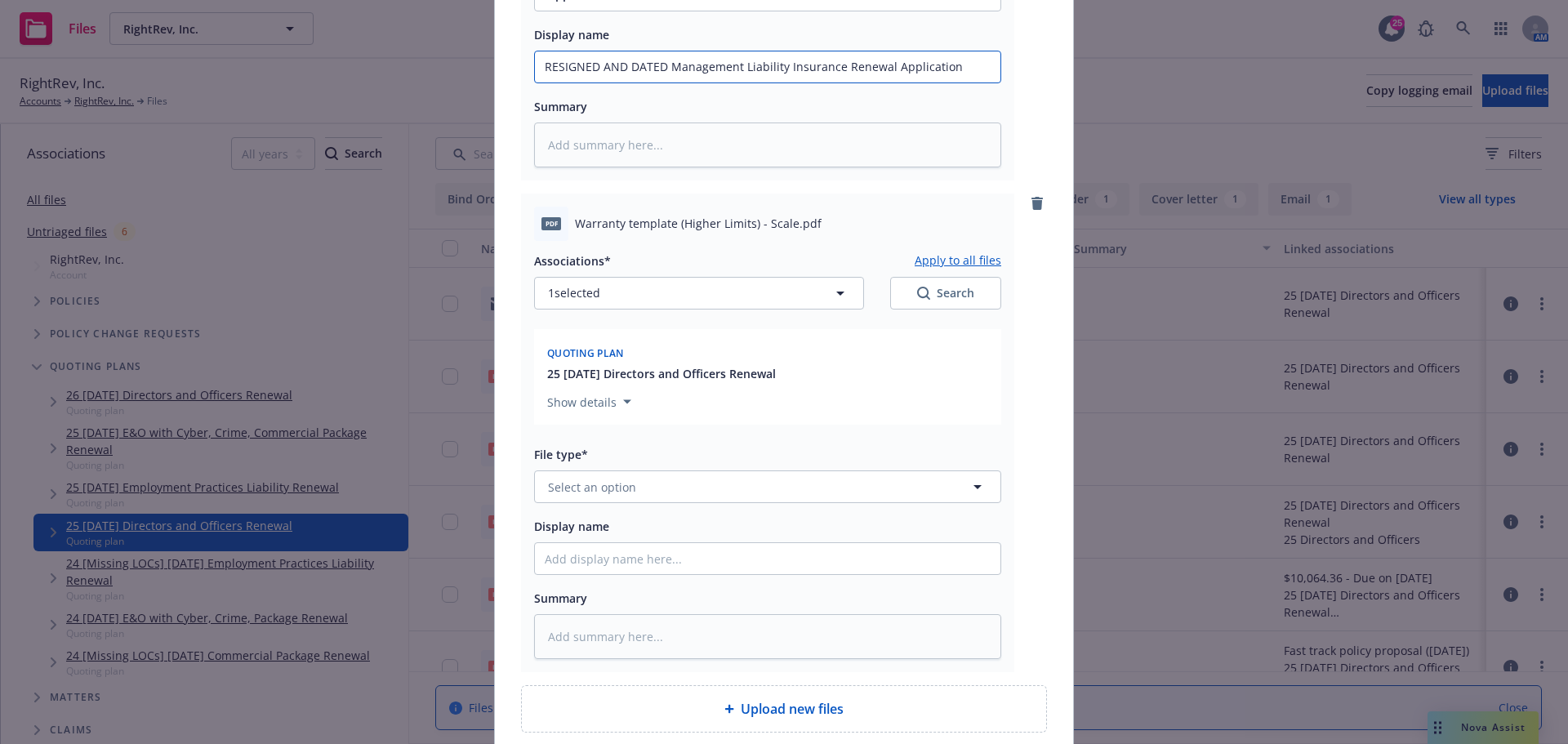
type input "RESIGNED AND DATED Management Liability Insurance Renewal Application"
click at [616, 496] on button "Select an option" at bounding box center [767, 486] width 467 height 33
type input "warranty"
click at [644, 448] on div "Warranty Letter" at bounding box center [768, 441] width 446 height 24
click at [578, 227] on span "Warranty template (Higher Limits) - Scale.pdf" at bounding box center [698, 223] width 247 height 17
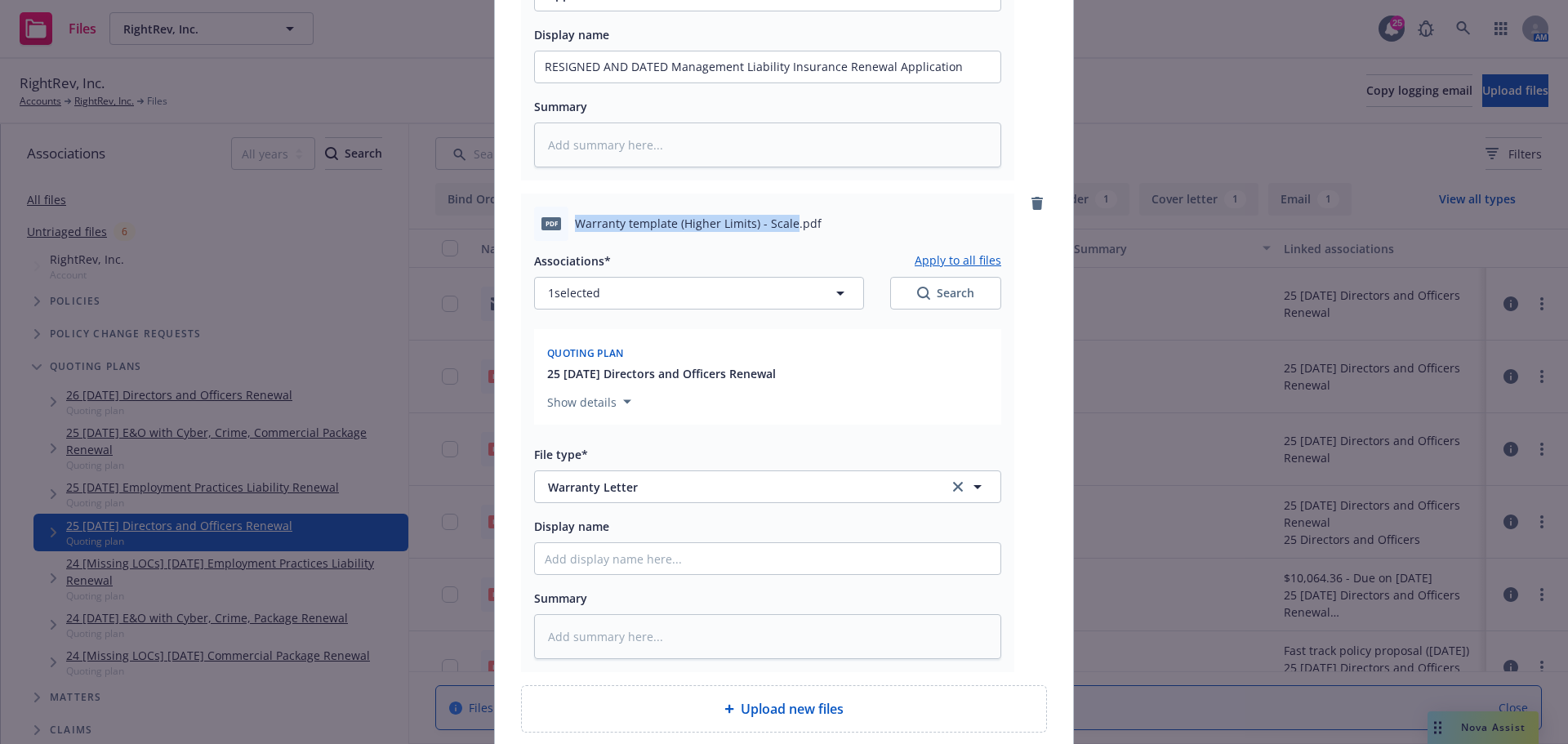
drag, startPoint x: 569, startPoint y: 224, endPoint x: 784, endPoint y: 221, distance: 215.0
click at [784, 221] on span "Warranty template (Higher Limits) - Scale.pdf" at bounding box center [698, 223] width 247 height 17
copy span "Warranty template (Higher Limits) - Scale"
click at [621, 565] on input "Display name" at bounding box center [767, 558] width 466 height 31
paste input "Warranty template (Higher Limits) - Scale"
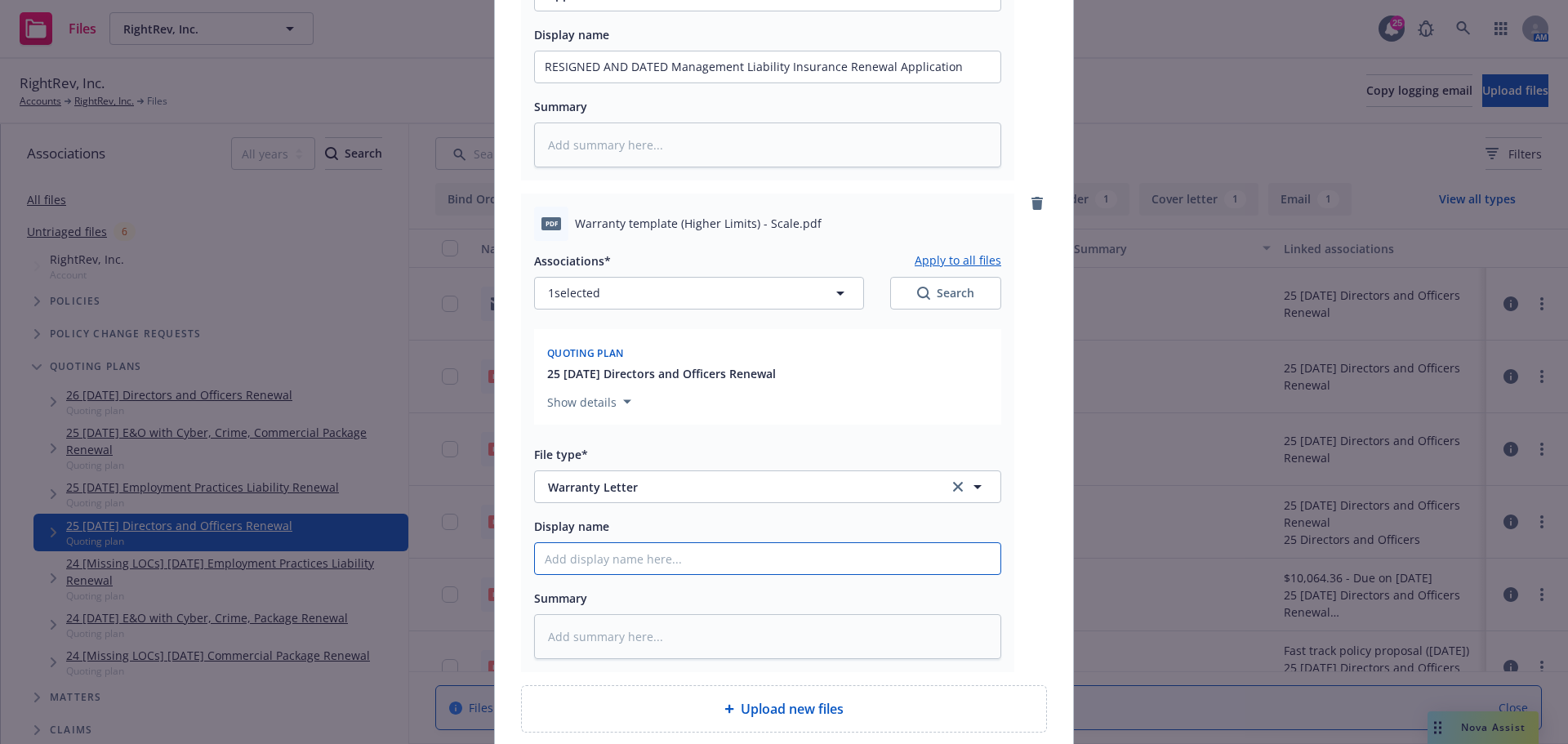
type textarea "x"
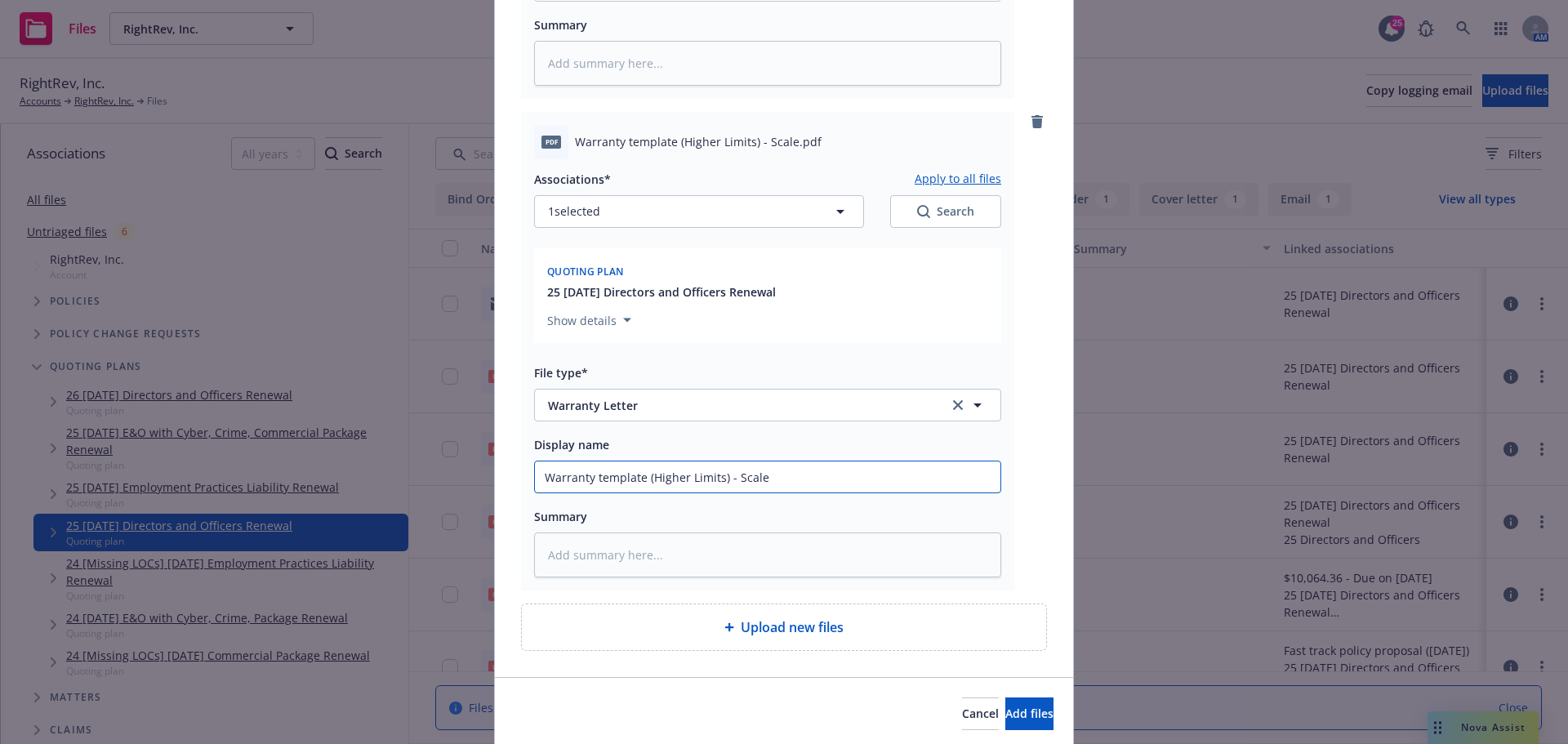
scroll to position [630, 0]
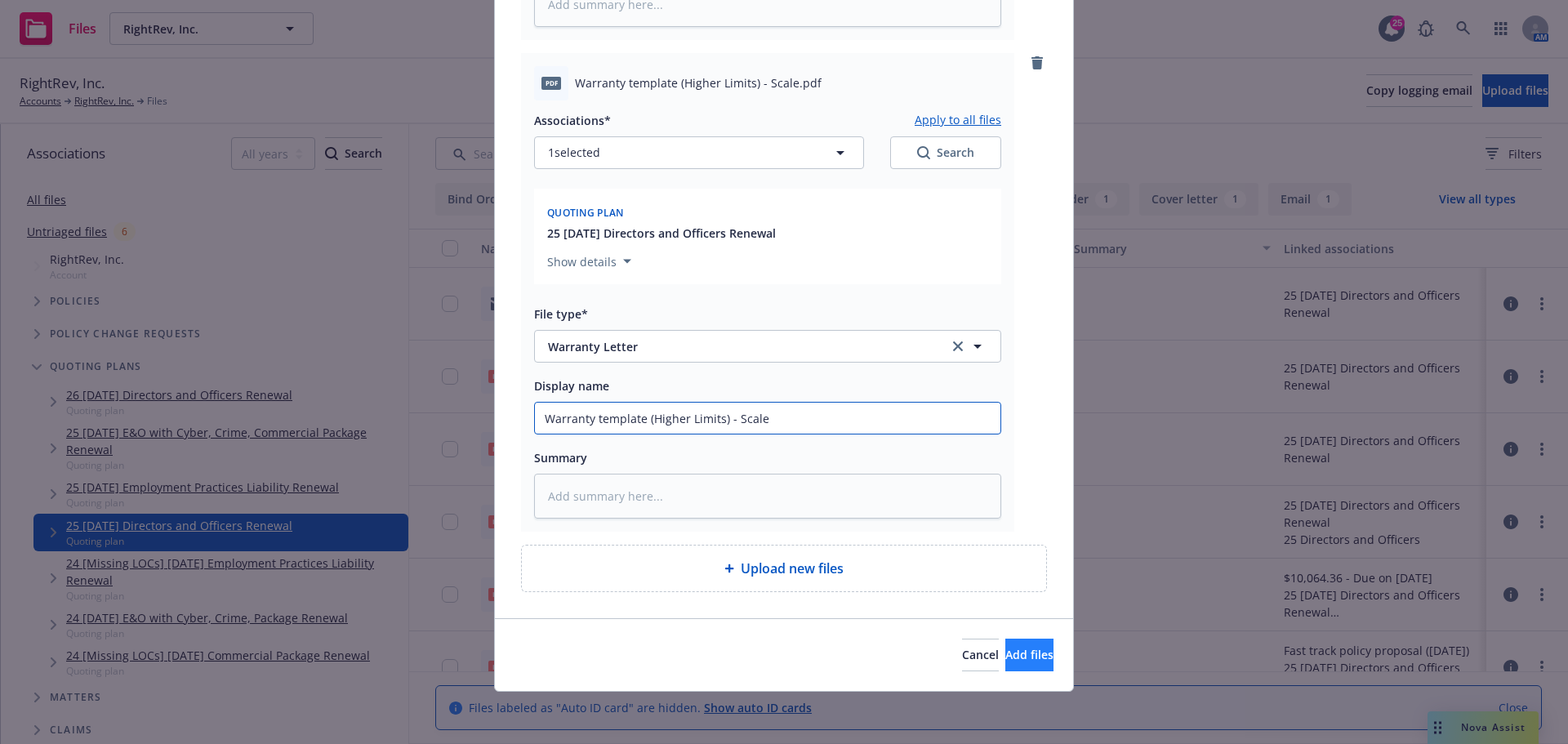
type input "Warranty template (Higher Limits) - Scale"
click at [1027, 663] on button "Add files" at bounding box center [1029, 654] width 48 height 33
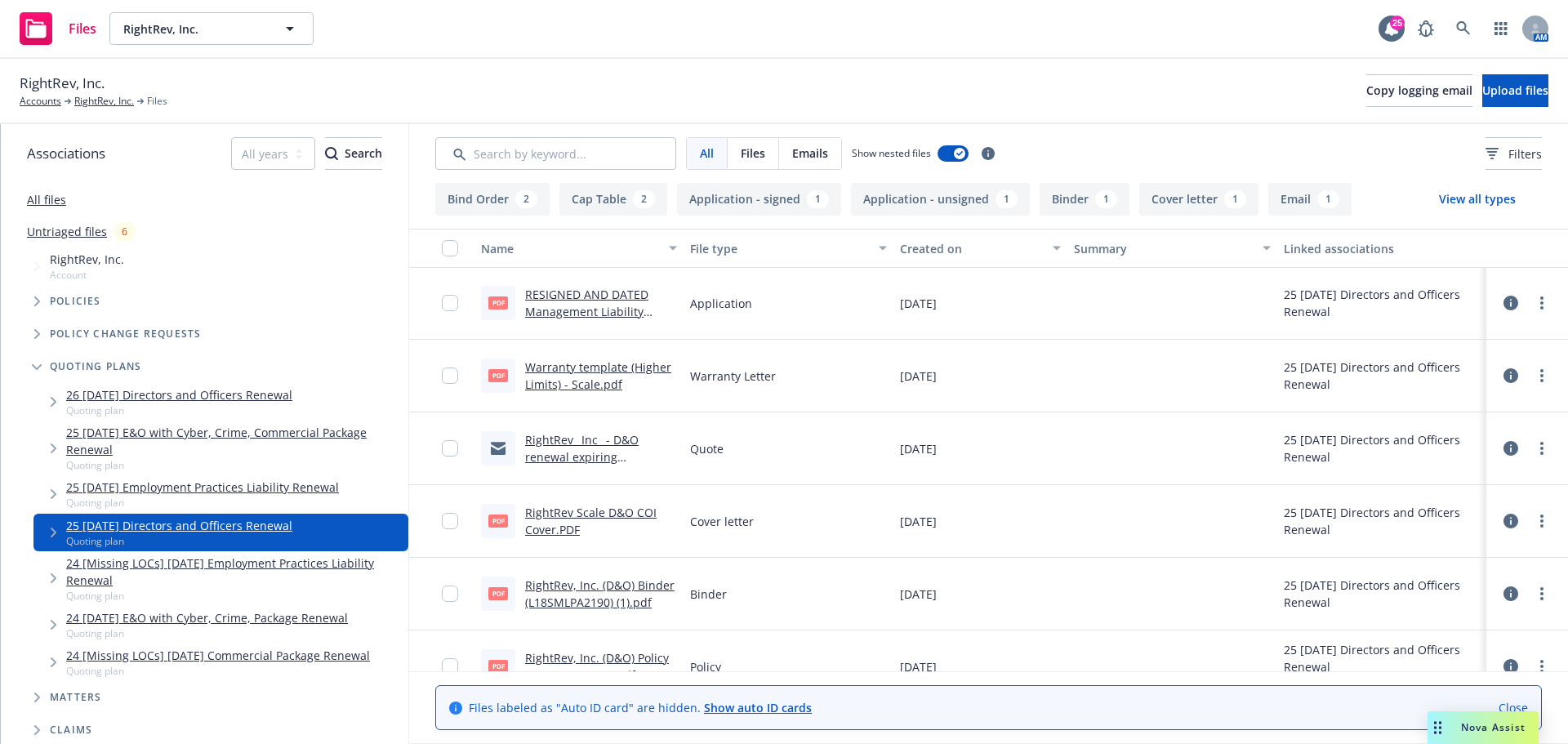
scroll to position [0, 0]
click at [1486, 83] on span "Upload files" at bounding box center [1515, 90] width 67 height 15
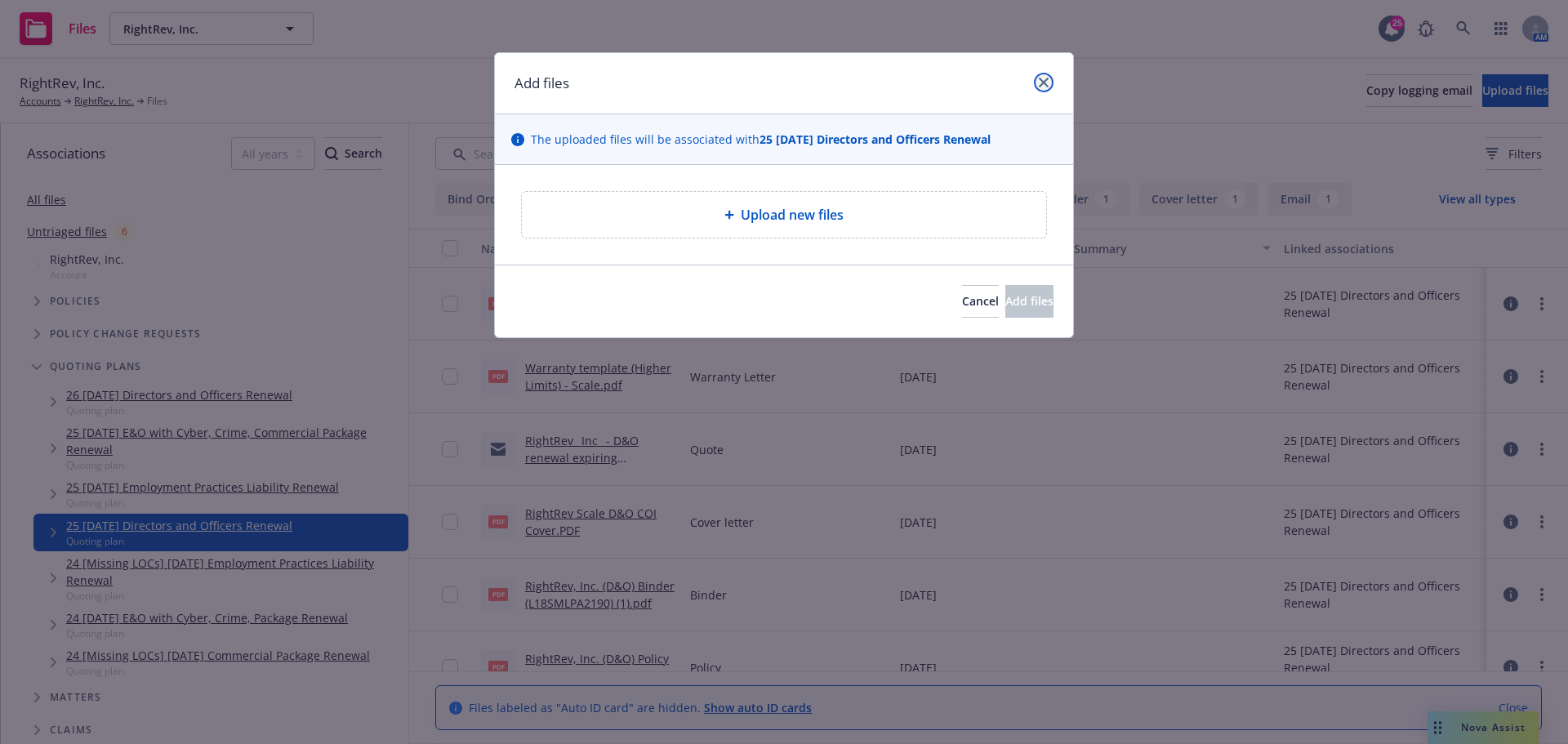
click at [1043, 85] on icon "close" at bounding box center [1044, 82] width 10 height 10
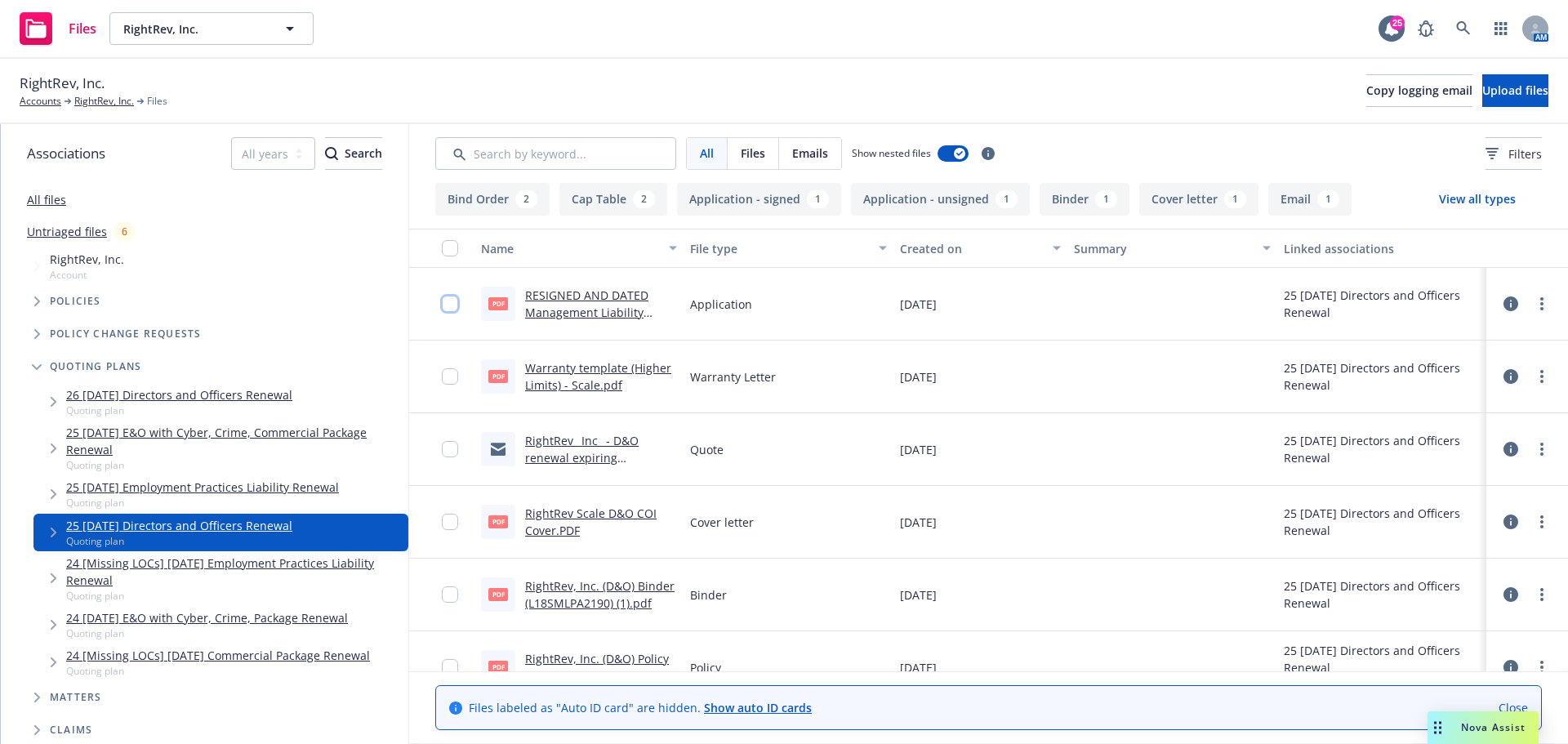
click at [446, 302] on input "checkbox" at bounding box center [450, 303] width 16 height 16
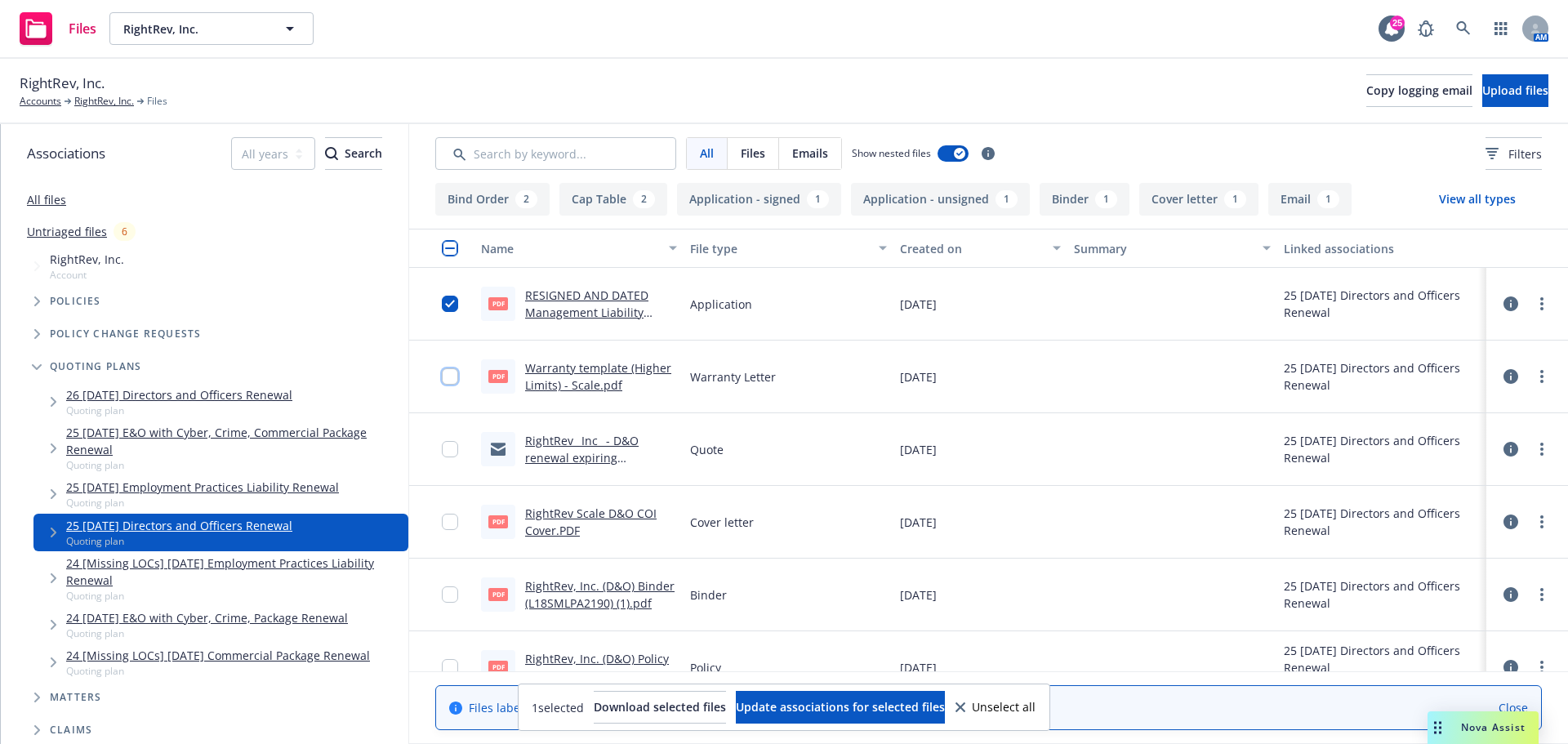
click at [448, 379] on input "checkbox" at bounding box center [450, 375] width 16 height 16
click at [447, 452] on input "checkbox" at bounding box center [450, 449] width 16 height 16
click at [1533, 302] on link "more" at bounding box center [1542, 303] width 19 height 19
click at [1426, 397] on link "Edit" at bounding box center [1457, 402] width 163 height 33
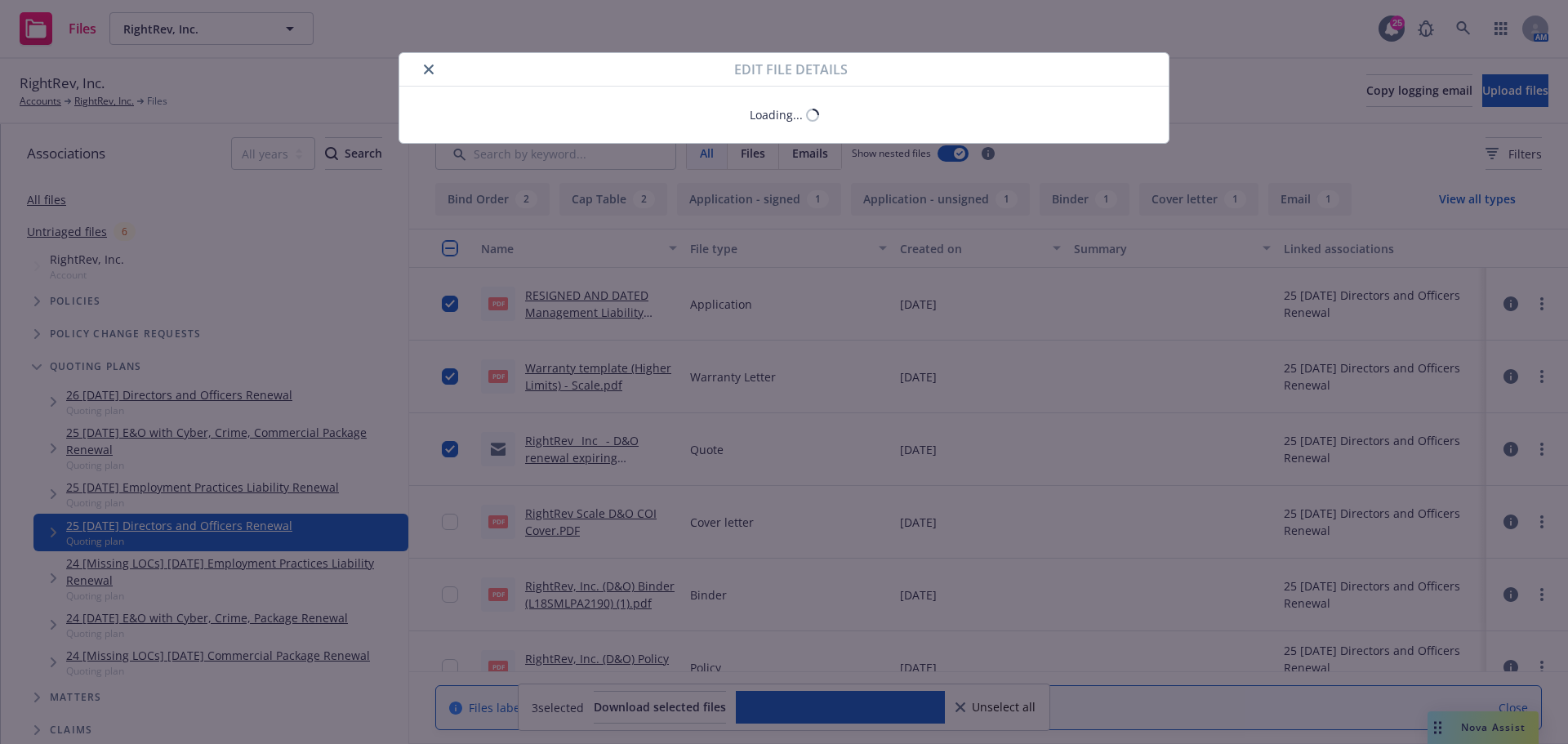
type textarea "x"
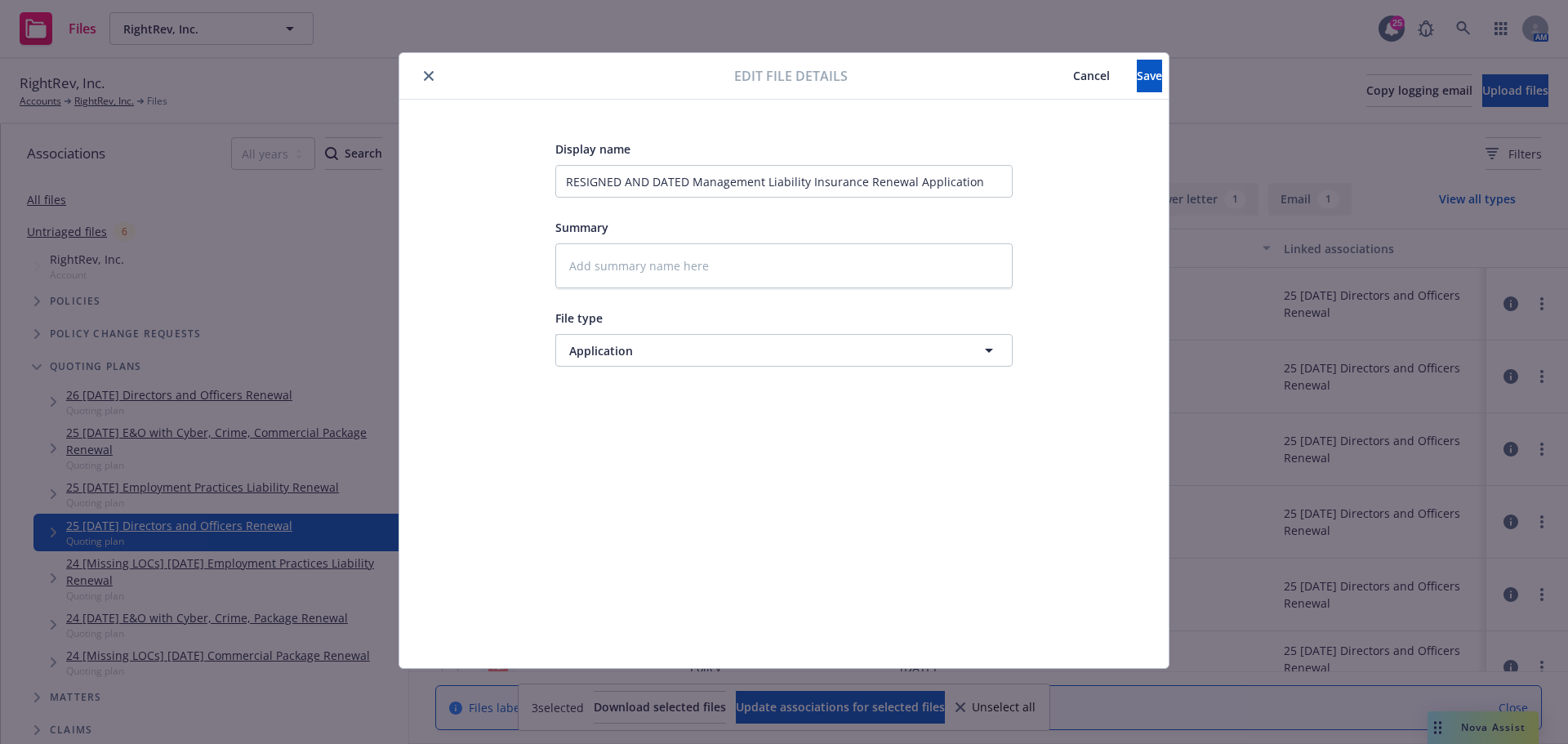
click at [1073, 74] on span "Cancel" at bounding box center [1091, 76] width 37 height 15
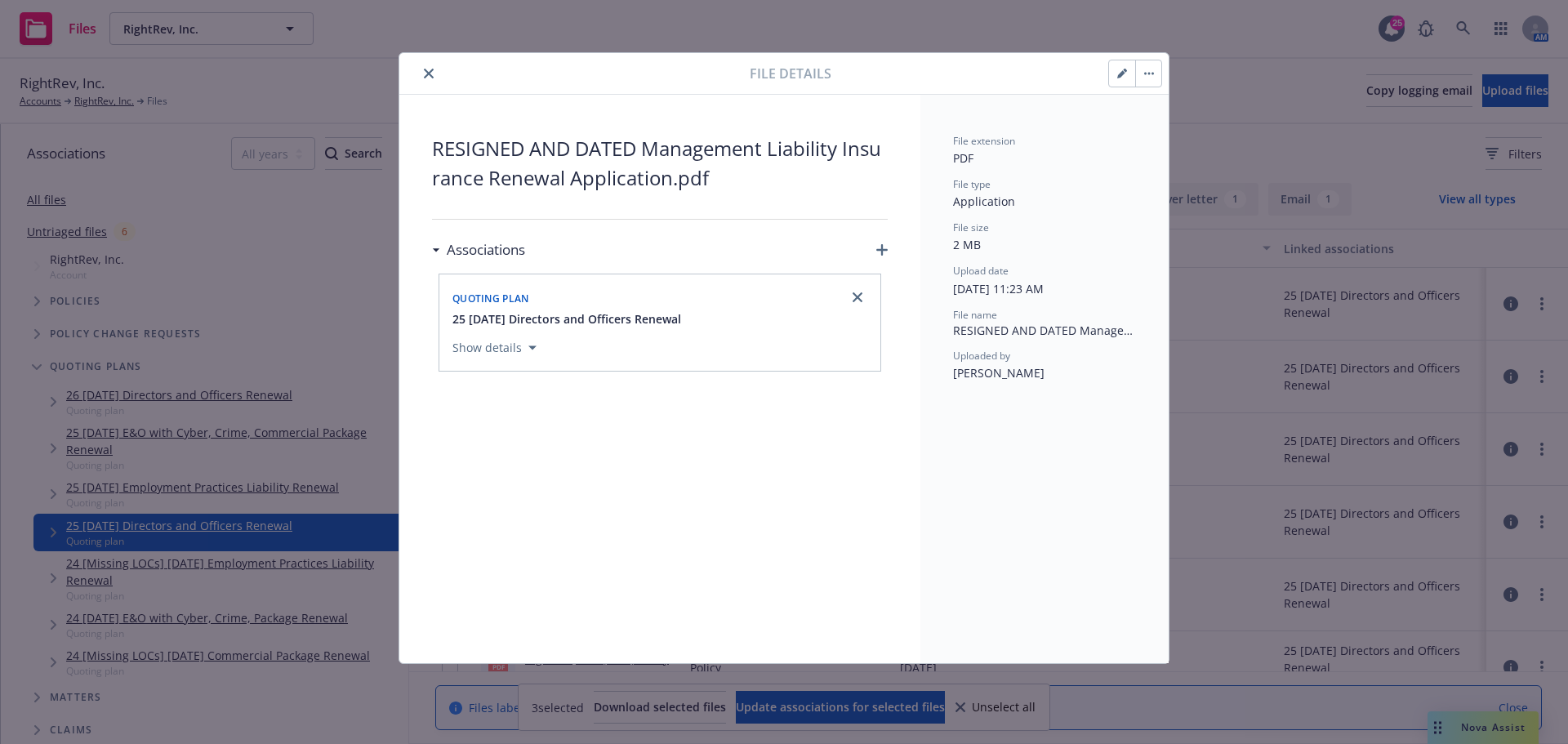
click at [884, 248] on icon "button" at bounding box center [883, 250] width 12 height 12
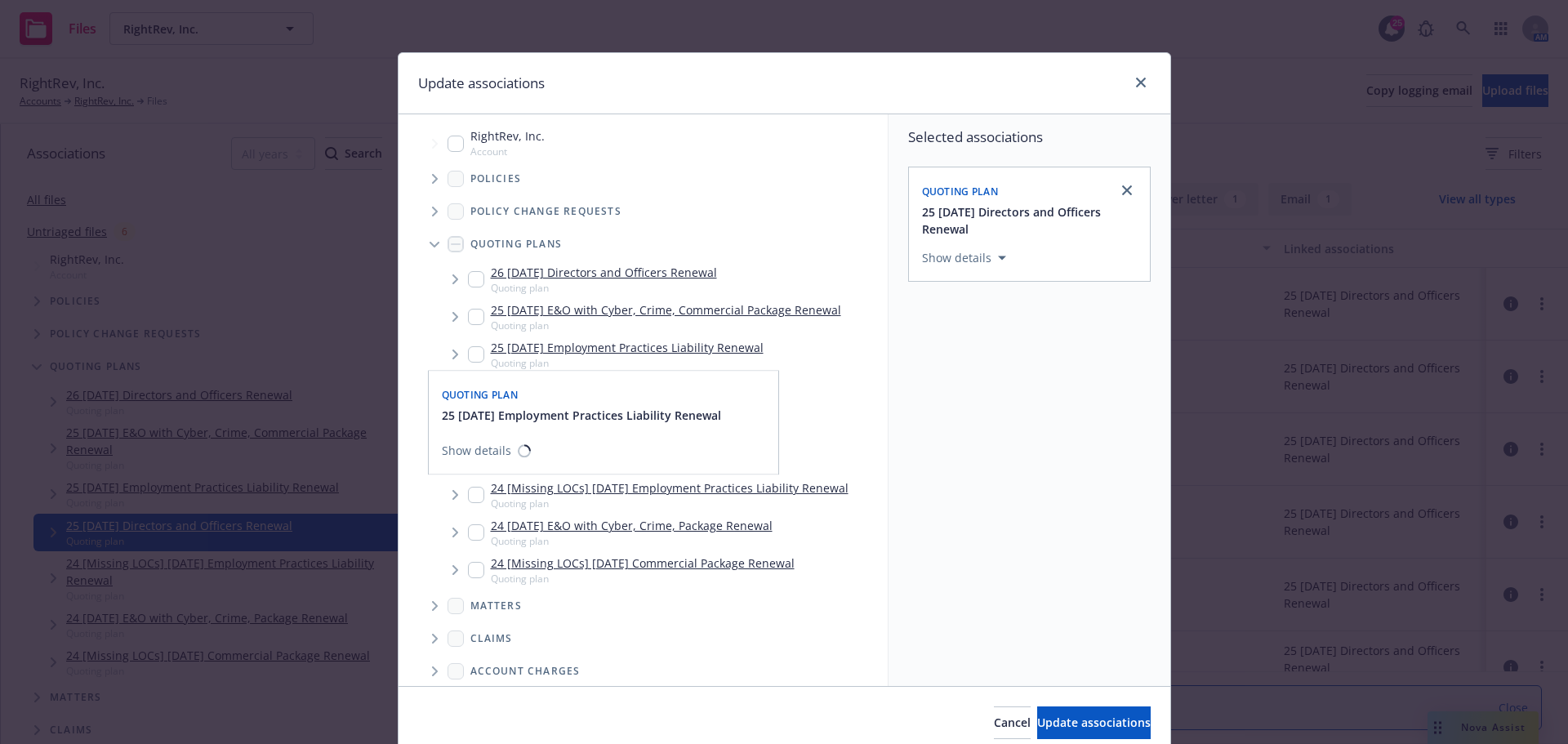
click at [473, 354] on input "Tree Example" at bounding box center [476, 353] width 16 height 16
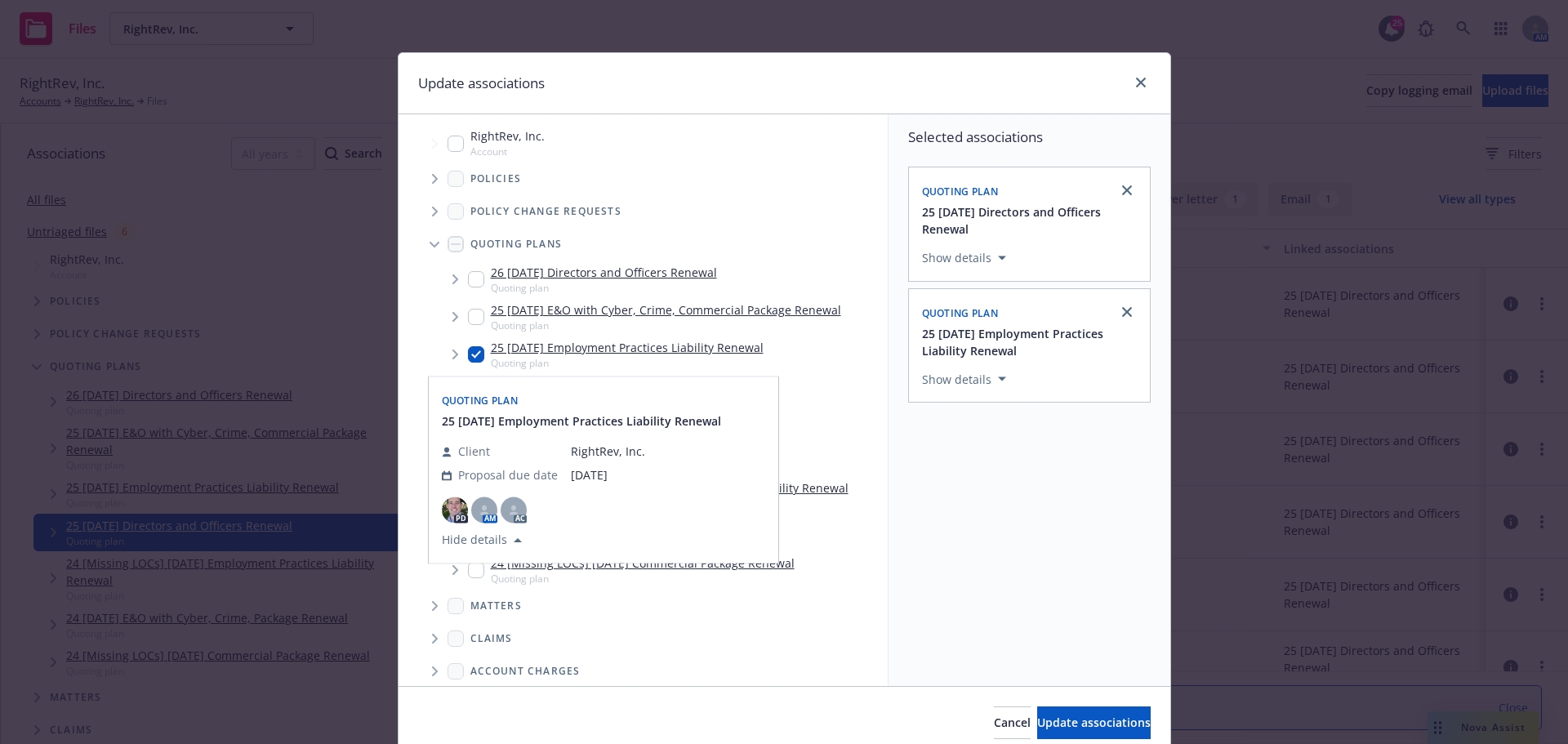
click at [468, 356] on input "Tree Example" at bounding box center [476, 353] width 16 height 16
checkbox input "false"
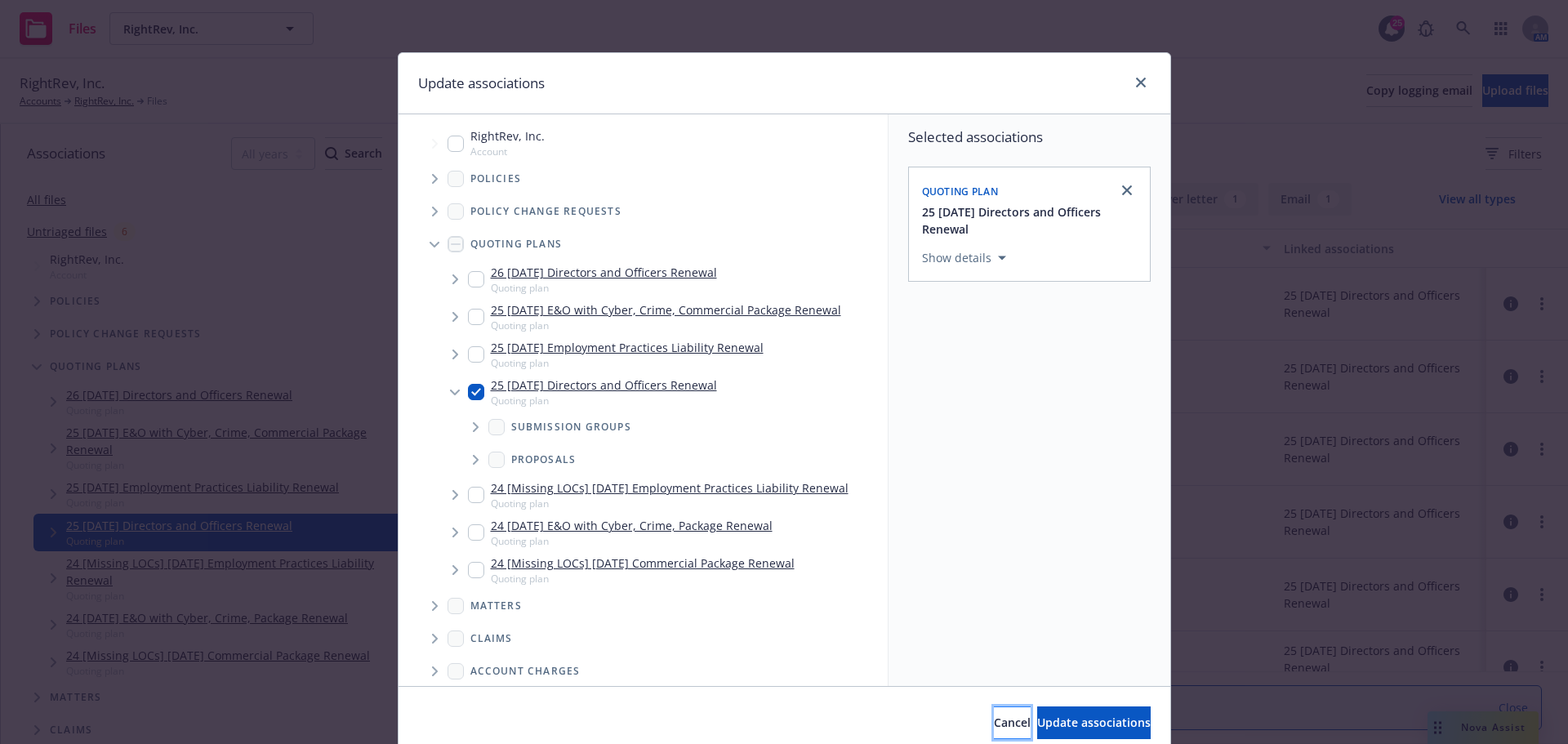
click at [994, 723] on span "Cancel" at bounding box center [1012, 722] width 37 height 15
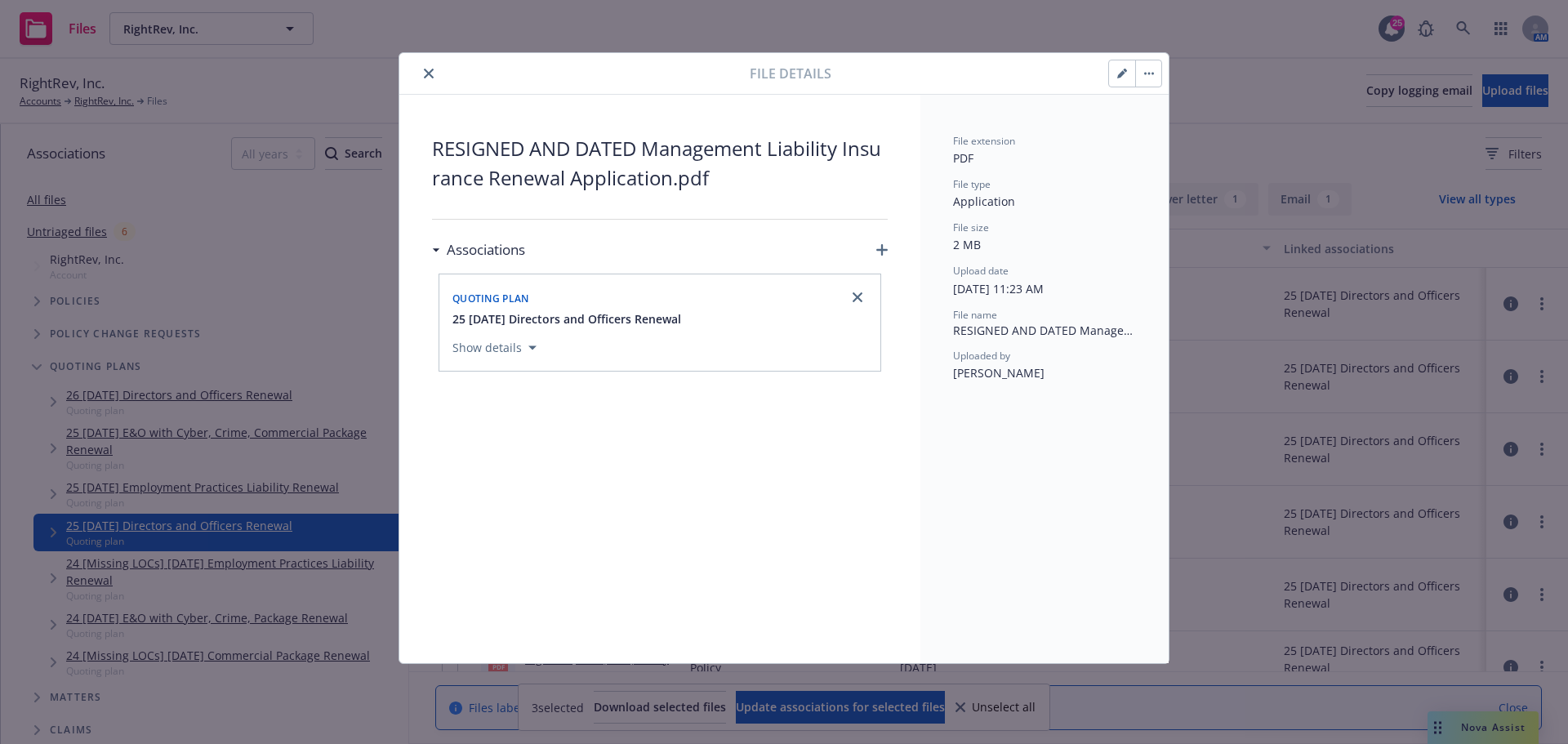
click at [431, 75] on icon "close" at bounding box center [429, 73] width 10 height 10
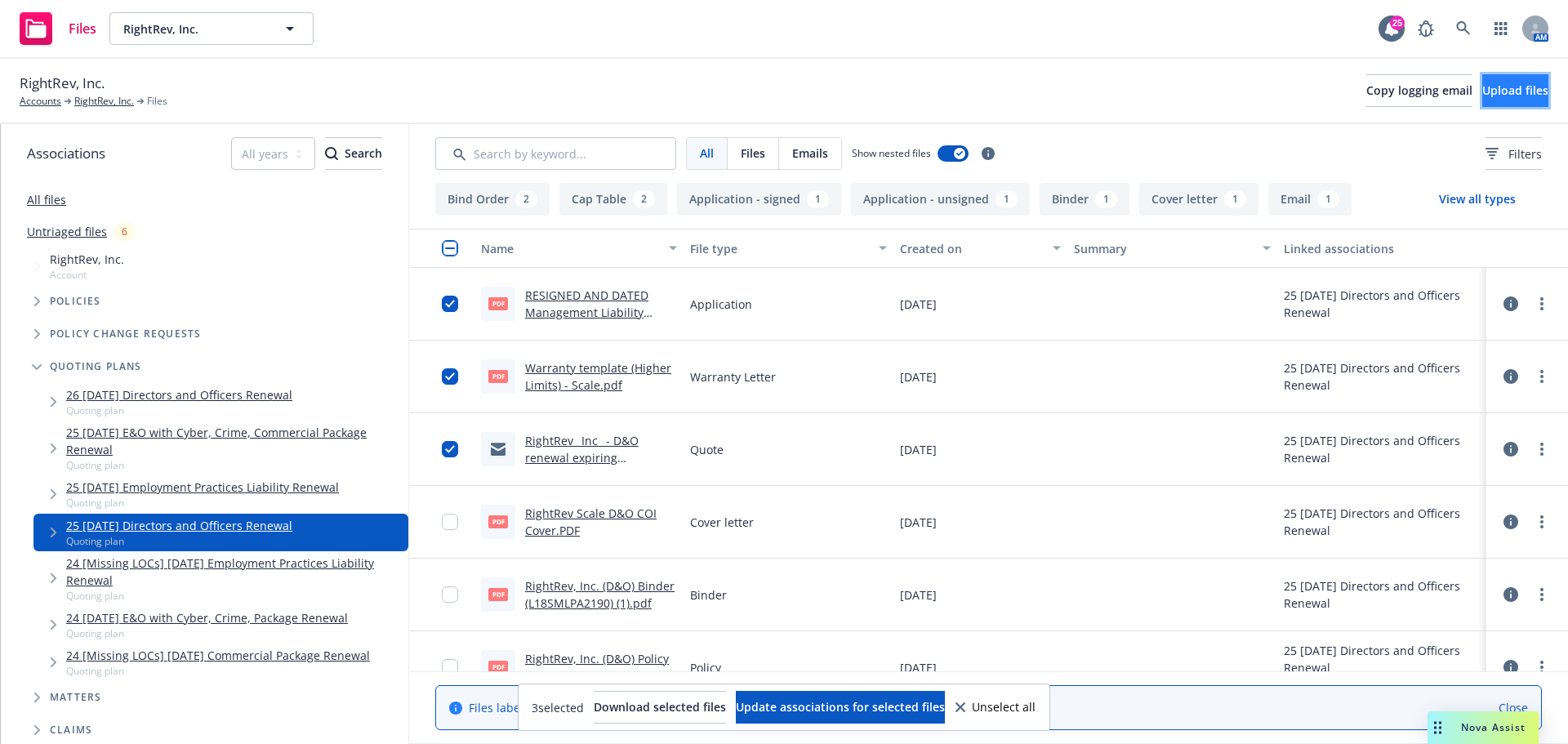
click at [1482, 92] on span "Upload files" at bounding box center [1515, 90] width 67 height 15
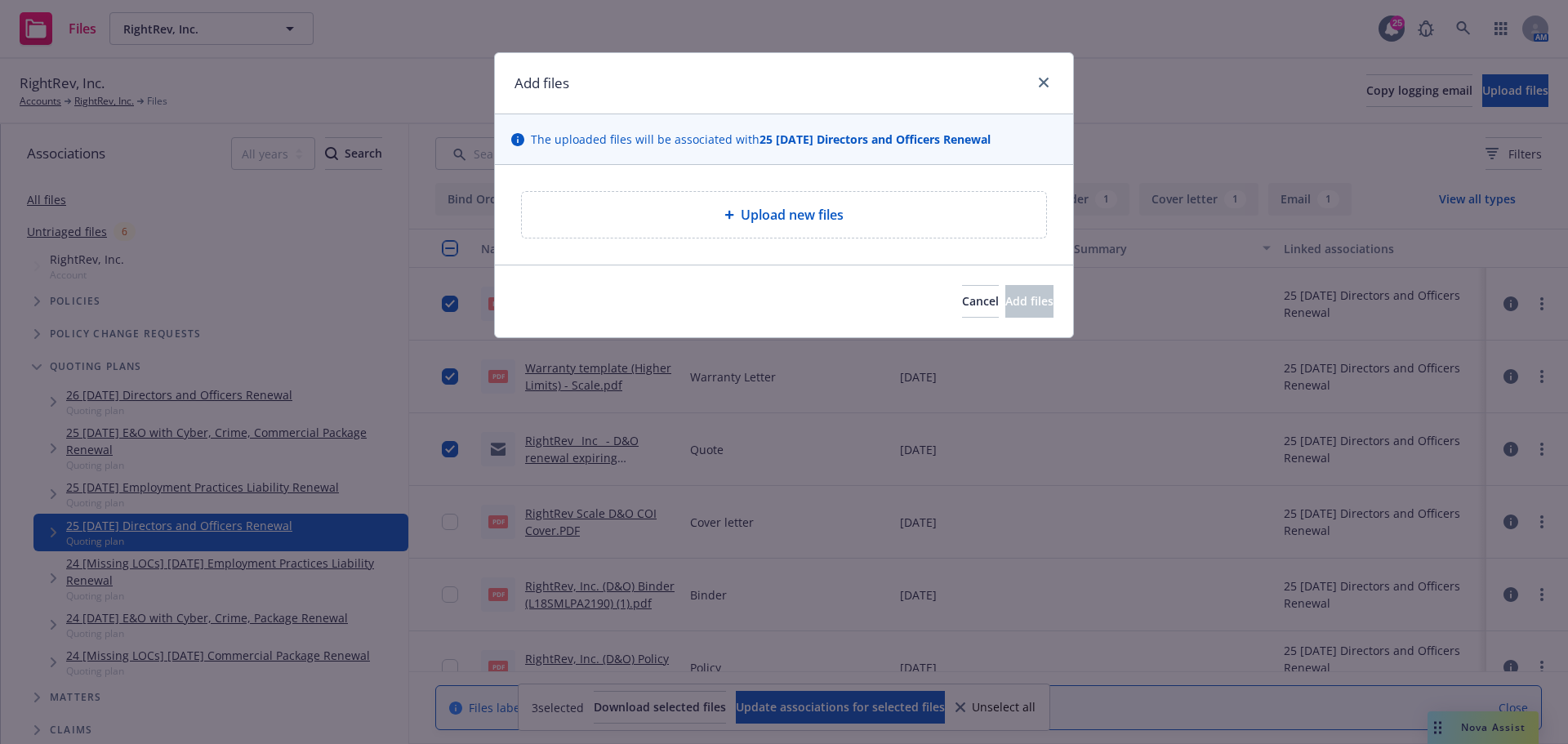
type textarea "x"
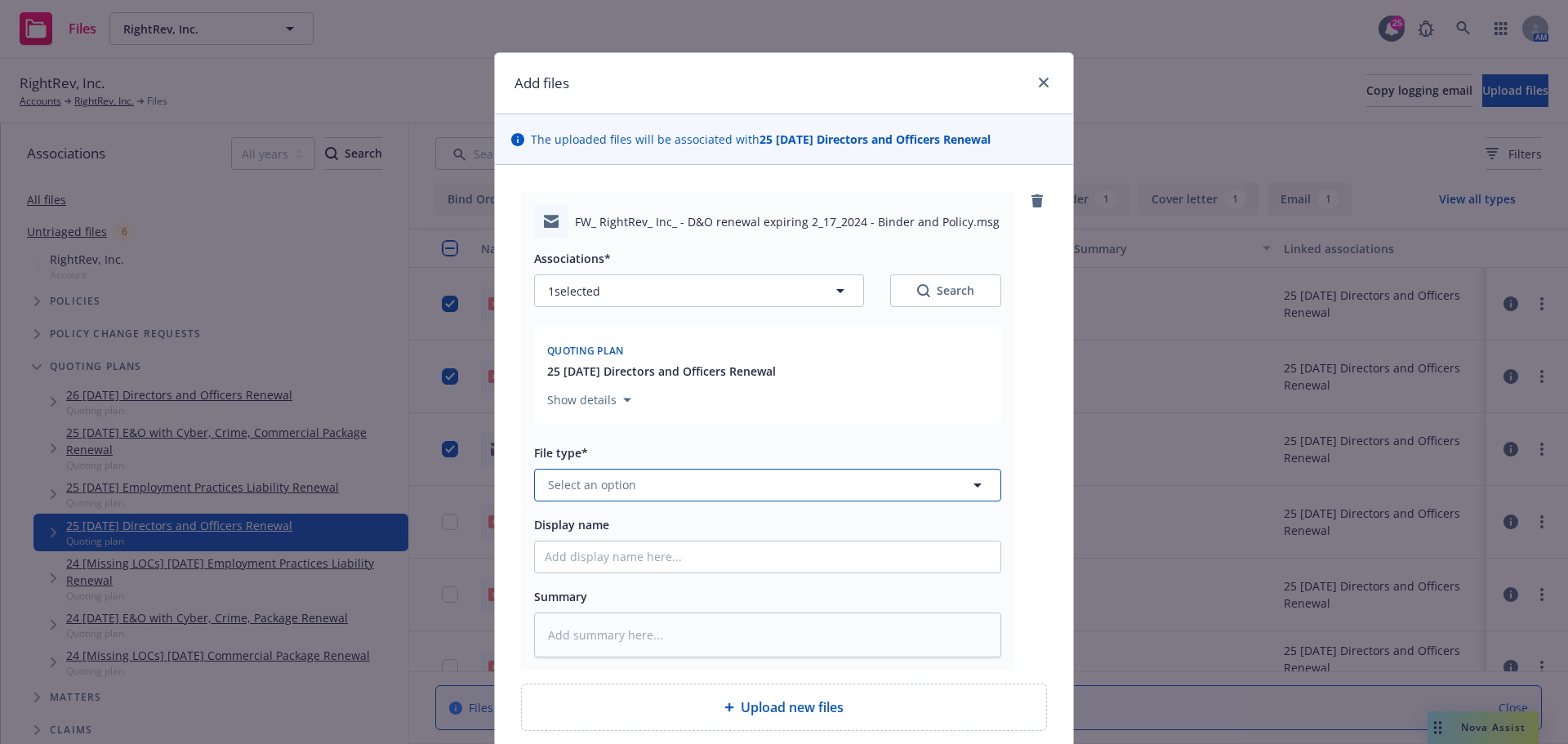
click at [562, 487] on span "Select an option" at bounding box center [592, 484] width 88 height 17
type input "billing"
click at [637, 391] on span "Billing correspondence" at bounding box center [616, 396] width 128 height 17
drag, startPoint x: 595, startPoint y: 221, endPoint x: 889, endPoint y: 217, distance: 294.0
click at [889, 217] on span "FW_ RightRev_ Inc_ - D&O renewal expiring 2_17_2024 - Binder and Policy.msg" at bounding box center [787, 221] width 424 height 17
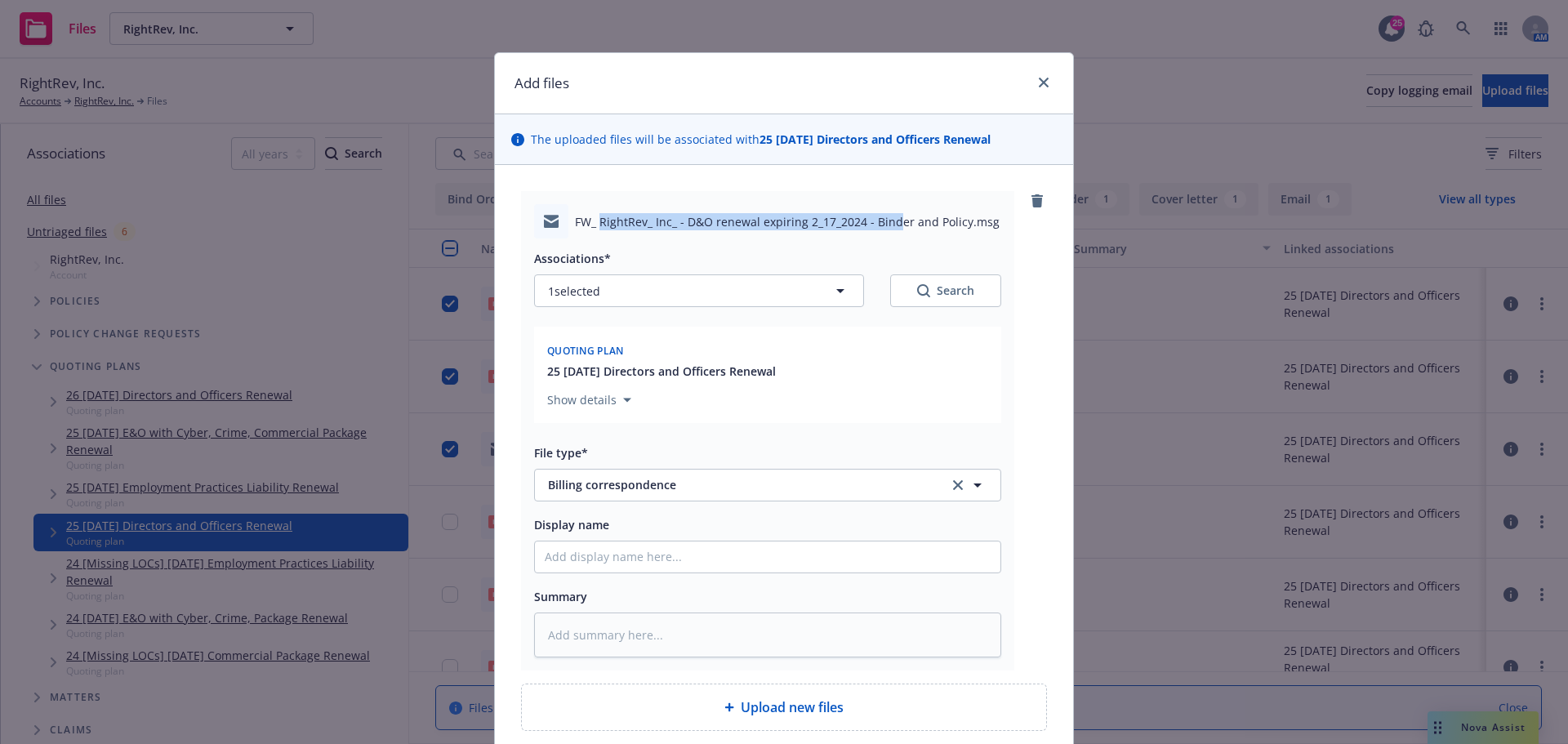
click at [857, 221] on span "FW_ RightRev_ Inc_ - D&O renewal expiring 2_17_2024 - Binder and Policy.msg" at bounding box center [787, 221] width 424 height 17
click at [610, 225] on span "FW_ RightRev_ Inc_ - D&O renewal expiring 2_17_2024 - Binder and Policy.msg" at bounding box center [787, 221] width 424 height 17
drag, startPoint x: 594, startPoint y: 221, endPoint x: 955, endPoint y: 219, distance: 361.0
click at [957, 219] on span "FW_ RightRev_ Inc_ - D&O renewal expiring 2_17_2024 - Binder and Policy.msg" at bounding box center [787, 221] width 424 height 17
copy span "RightRev_ Inc_ - D&O renewal expiring 2_17_2024 - Binder and Policy"
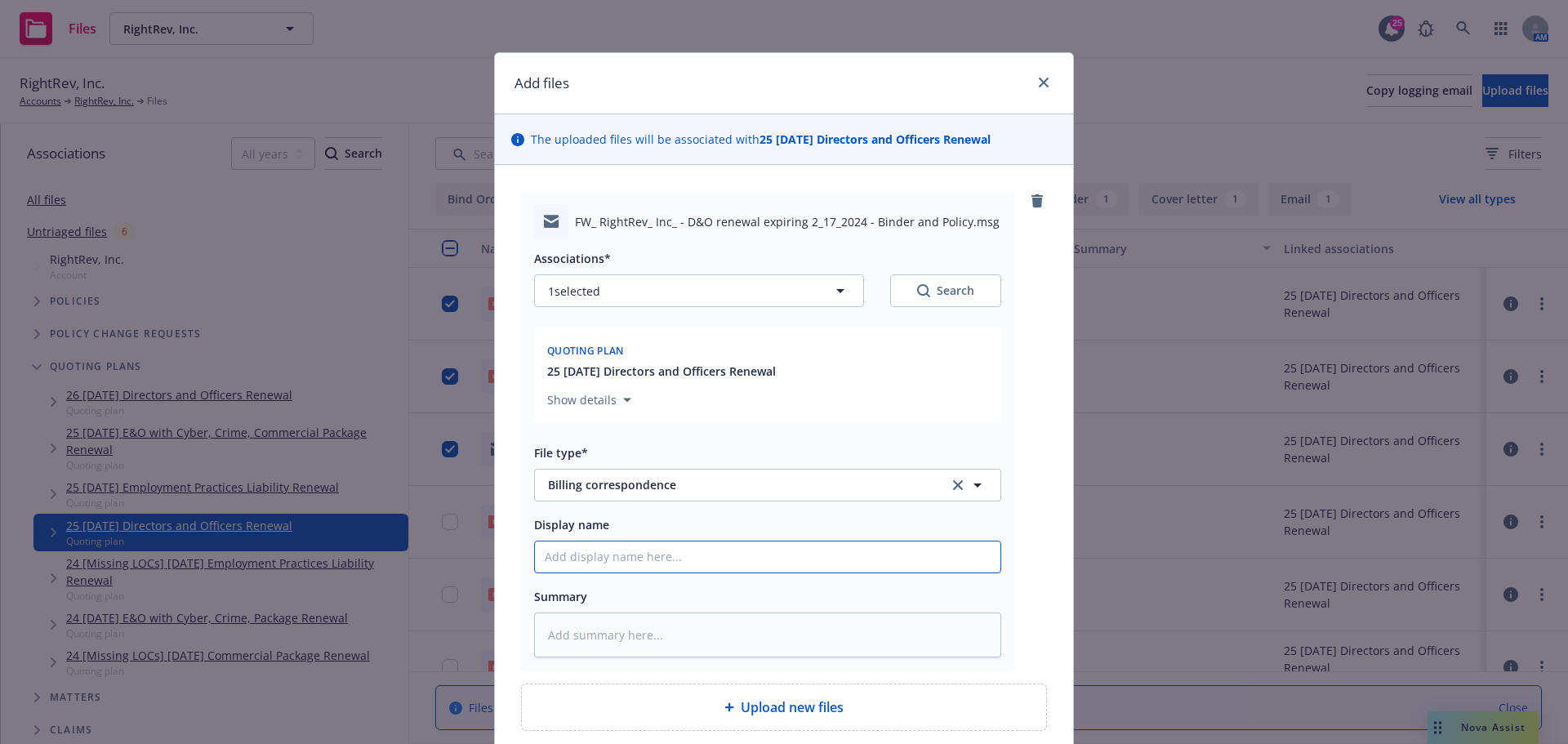
click at [551, 563] on input "Display name" at bounding box center [767, 556] width 466 height 31
type textarea "x"
type input "T"
type textarea "x"
type input "TO"
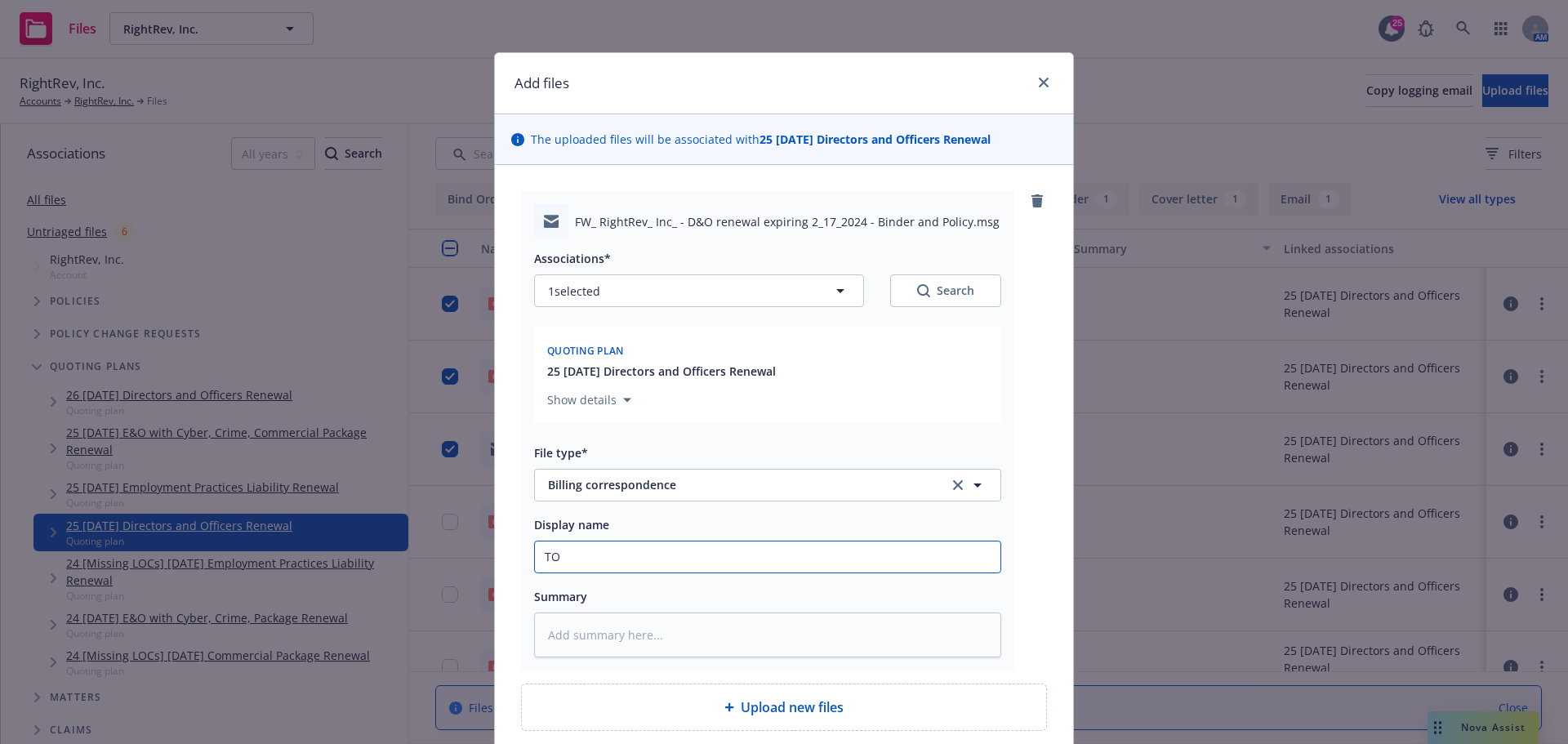
type textarea "x"
type input "TO"
type textarea "x"
type input "TO B"
type textarea "x"
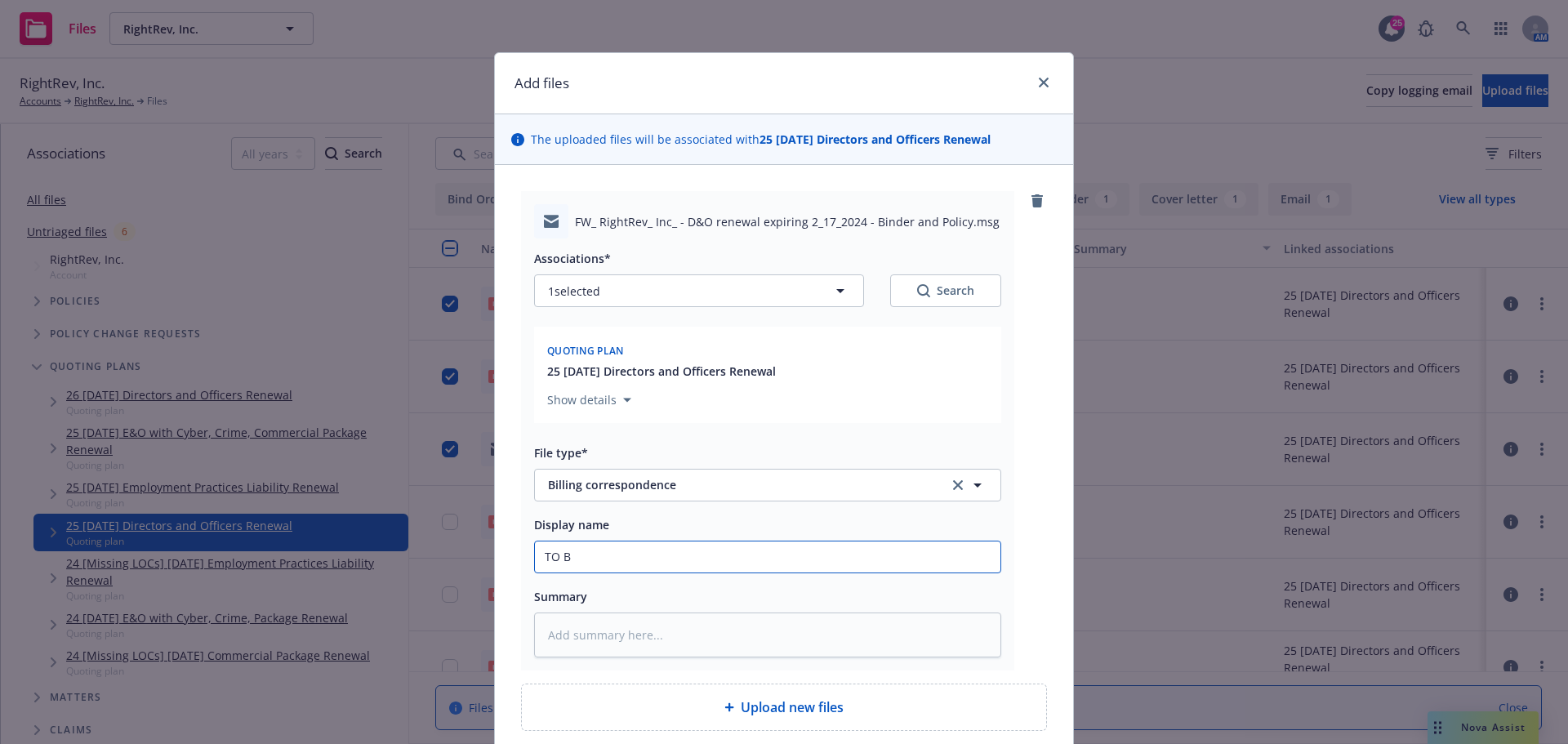
type input "TO BI"
type textarea "x"
type input "TO BIL"
type textarea "x"
type input "TO BILL"
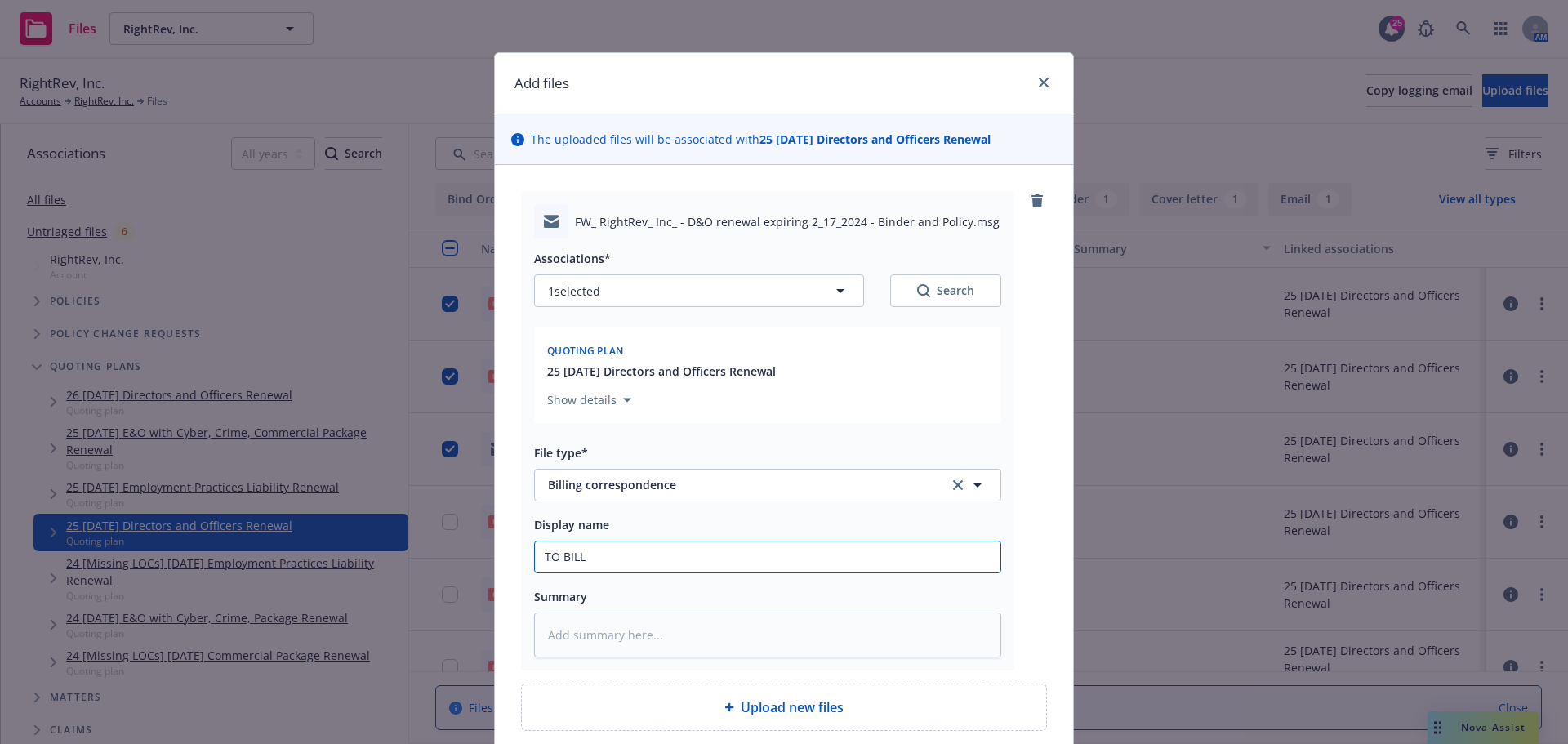
type textarea "x"
type input "TO BILL"
paste input "RightRev_ Inc_ - D&O renewal expiring 2_17_2024 - Binder and Policy"
type textarea "x"
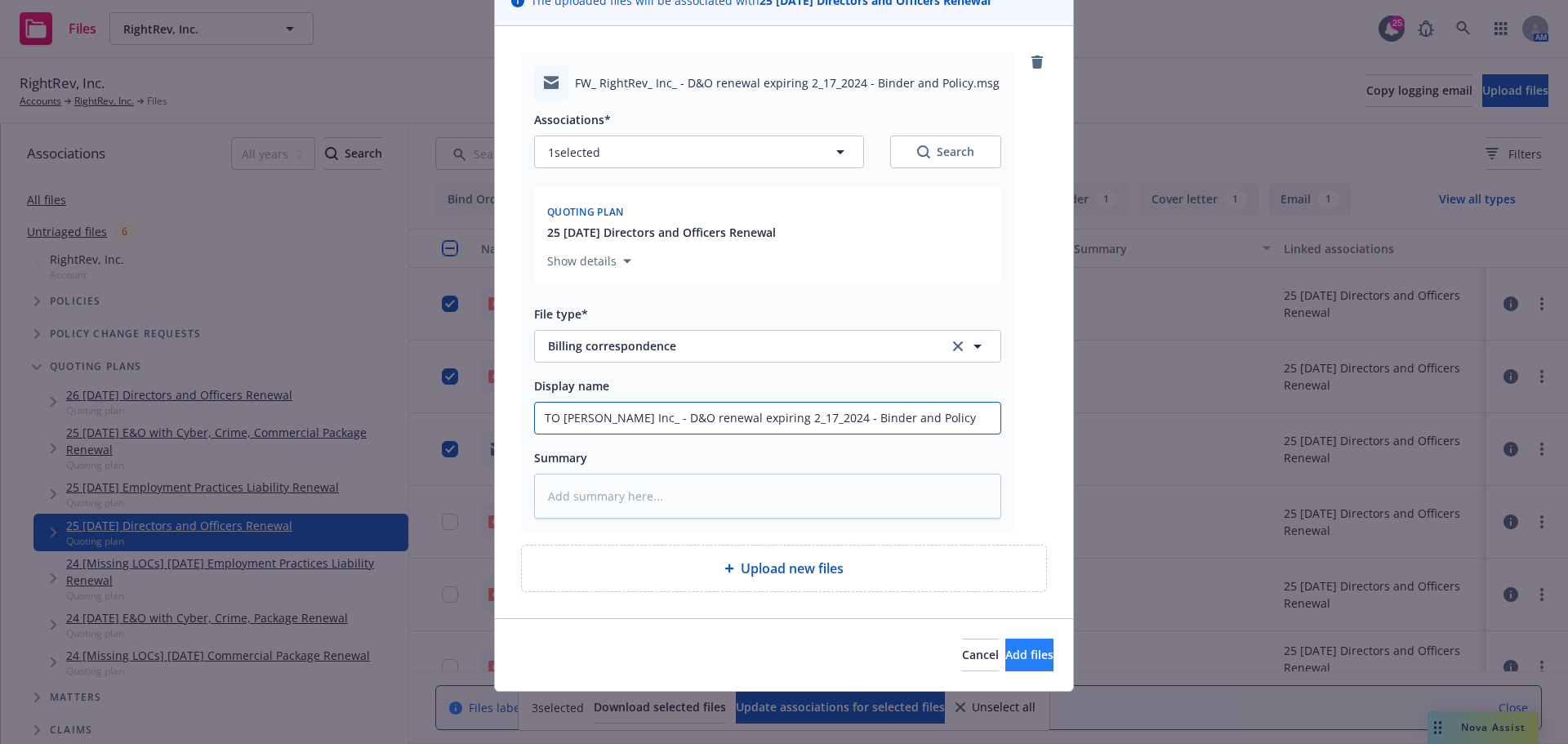
type input "TO BILL RightRev_ Inc_ - D&O renewal expiring 2_17_2024 - Binder and Policy"
click at [1005, 656] on span "Add files" at bounding box center [1029, 654] width 48 height 15
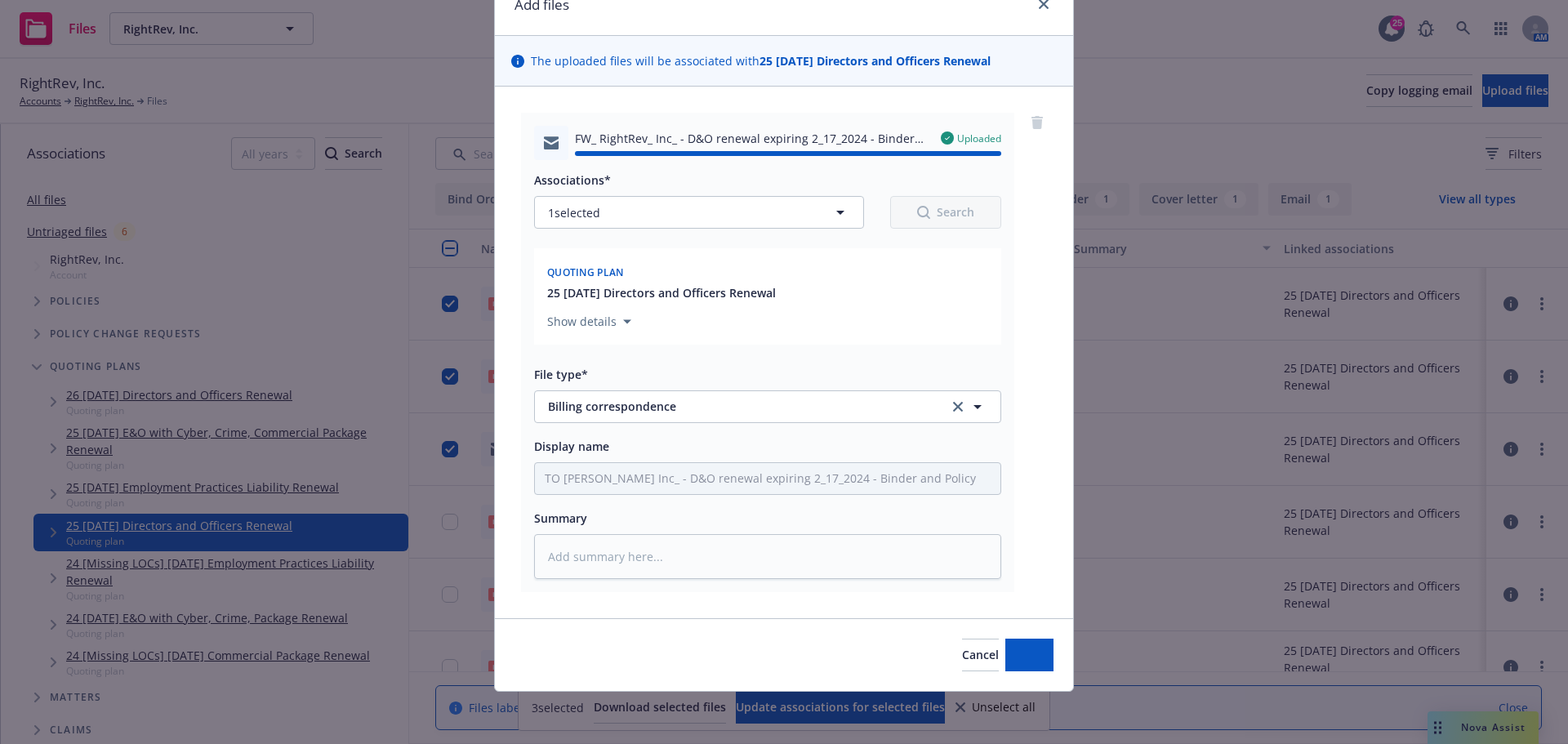
type textarea "x"
